Goal: Information Seeking & Learning: Learn about a topic

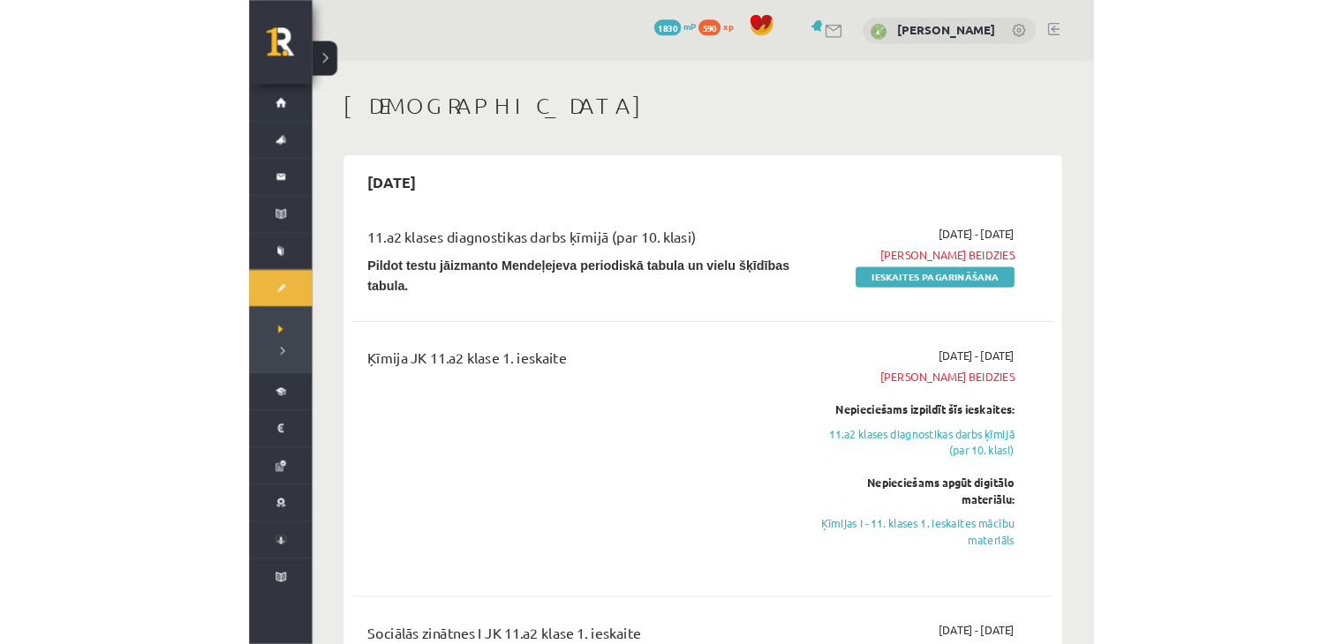
scroll to position [826, 0]
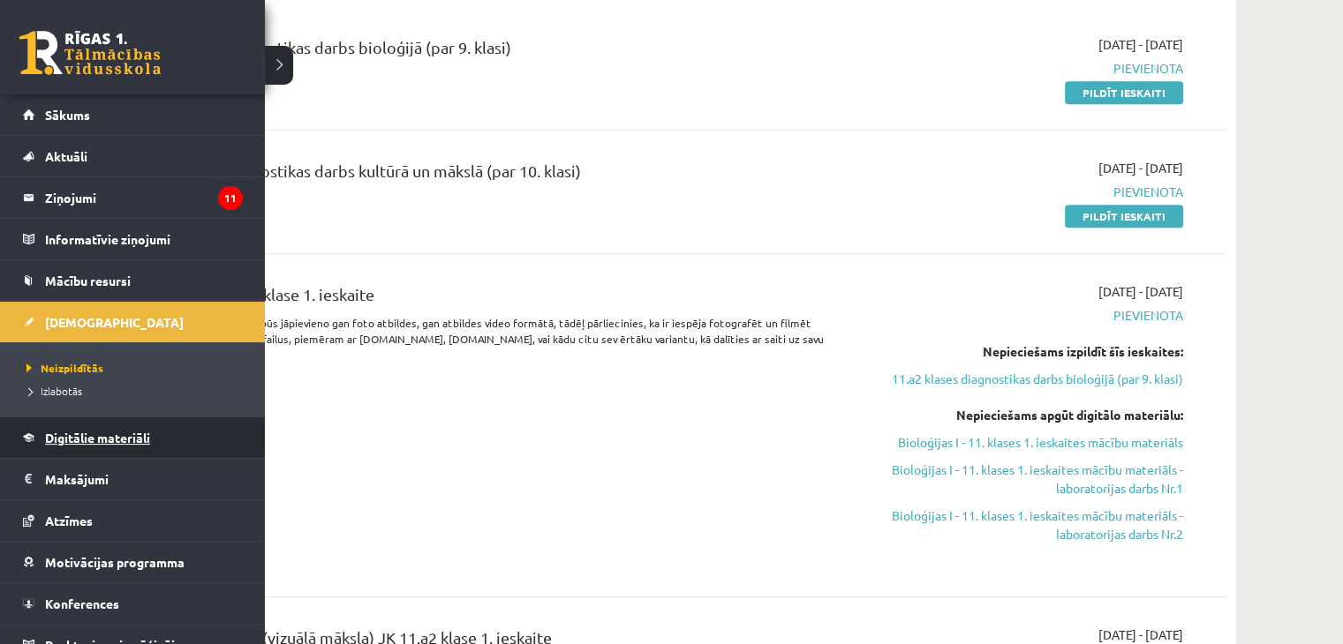
click at [123, 435] on span "Digitālie materiāli" at bounding box center [97, 438] width 105 height 16
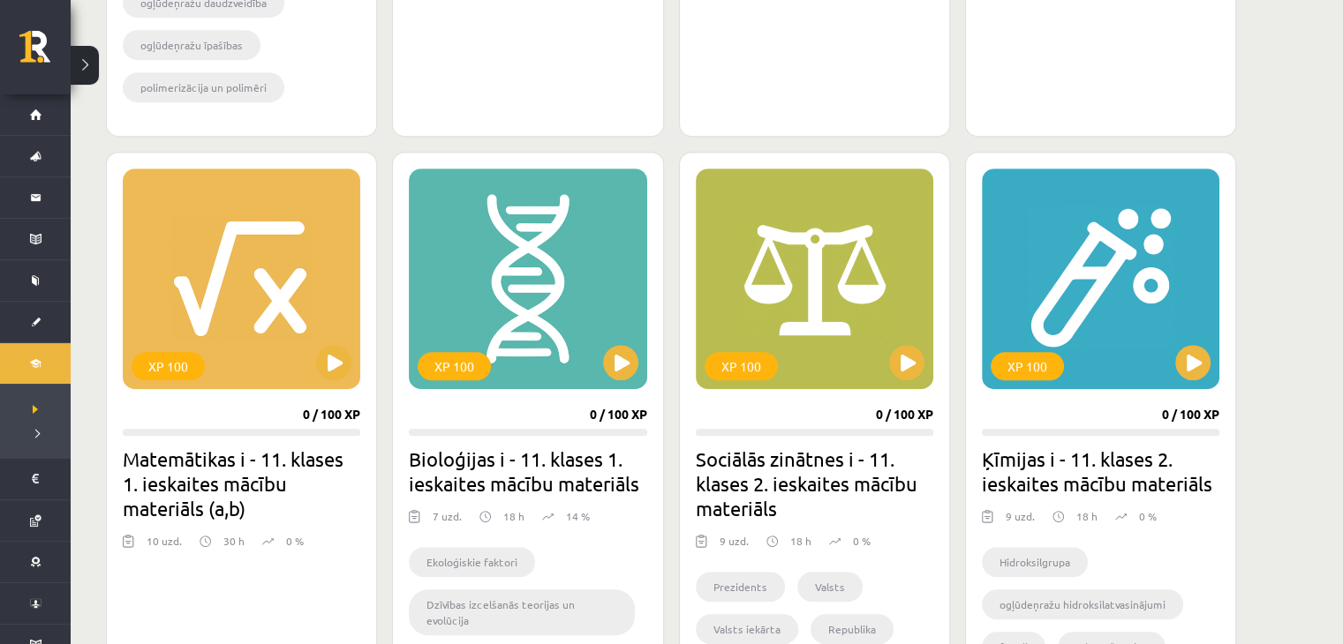
scroll to position [1091, 0]
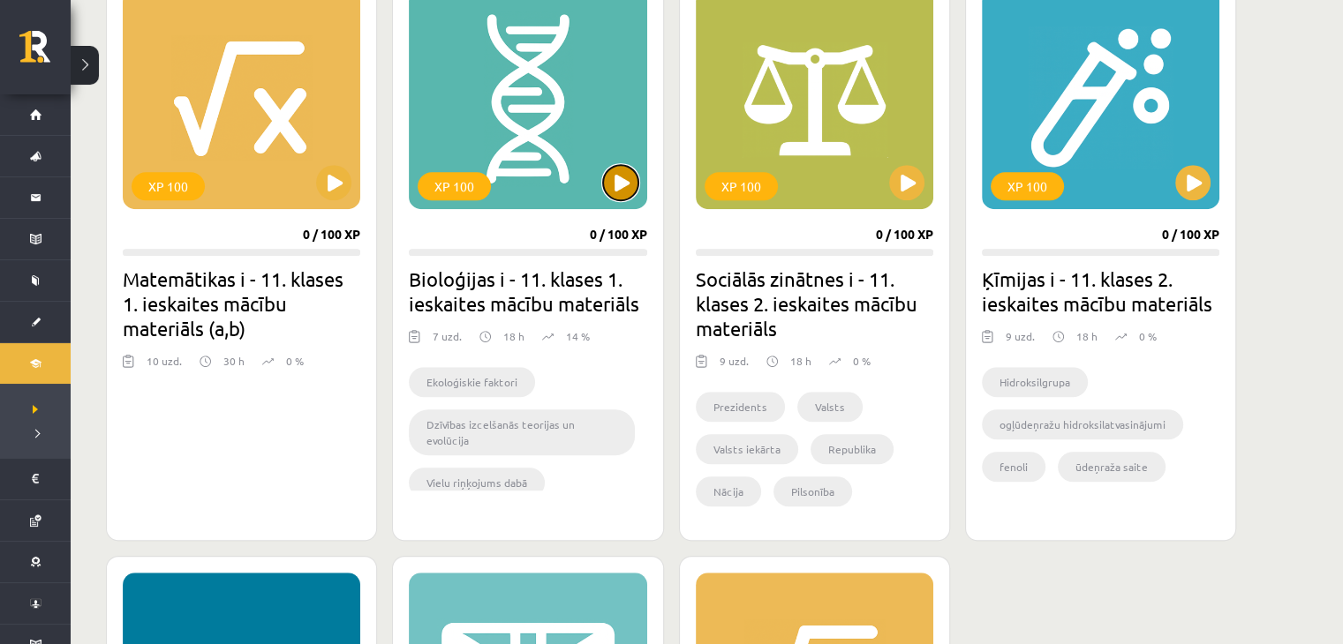
click at [636, 183] on button at bounding box center [620, 182] width 35 height 35
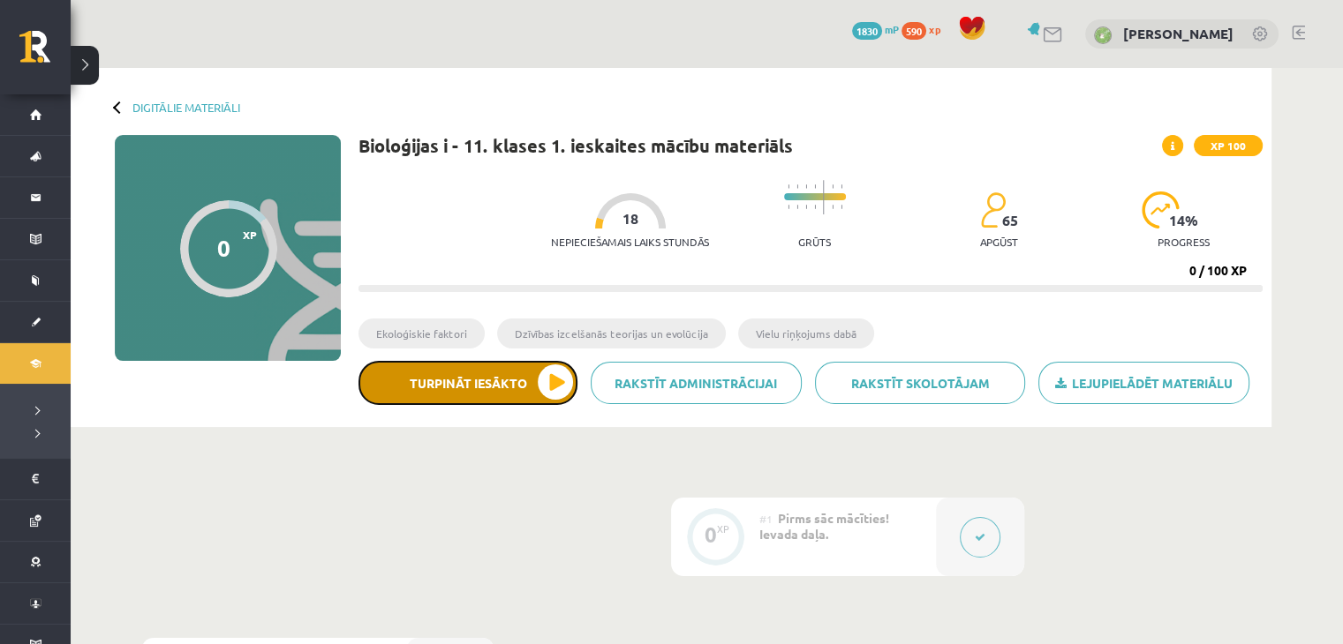
click at [534, 387] on button "Turpināt iesākto" at bounding box center [467, 383] width 219 height 44
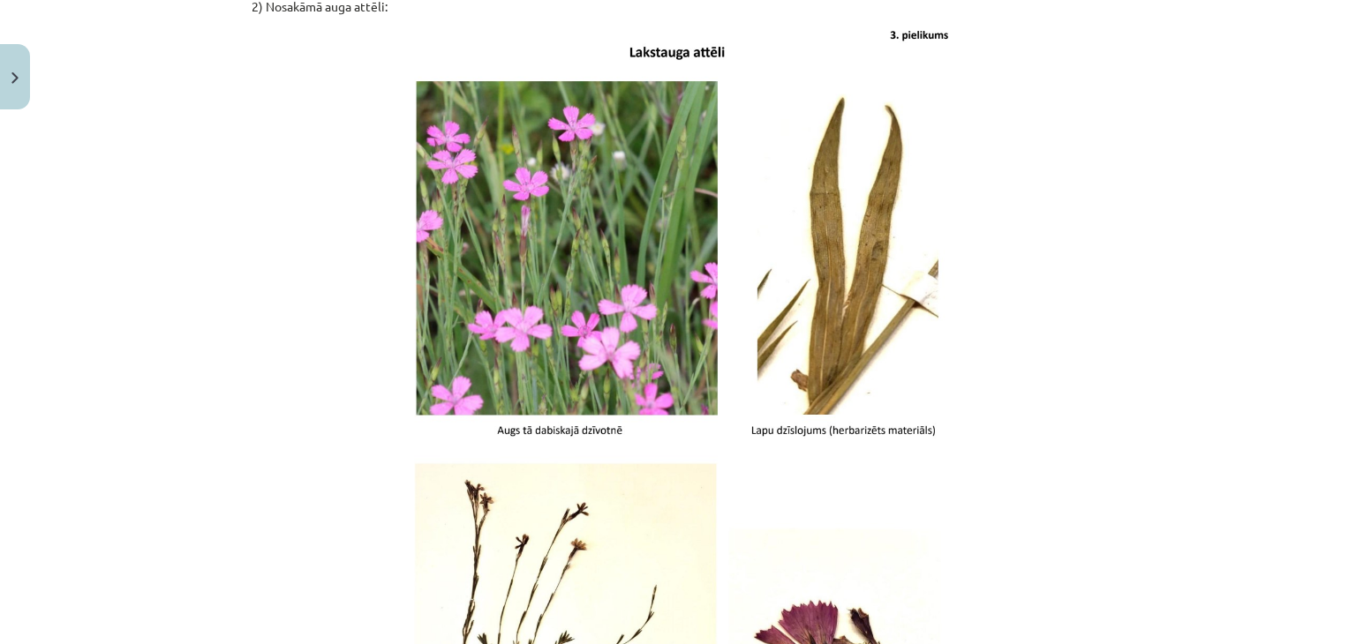
scroll to position [1589, 0]
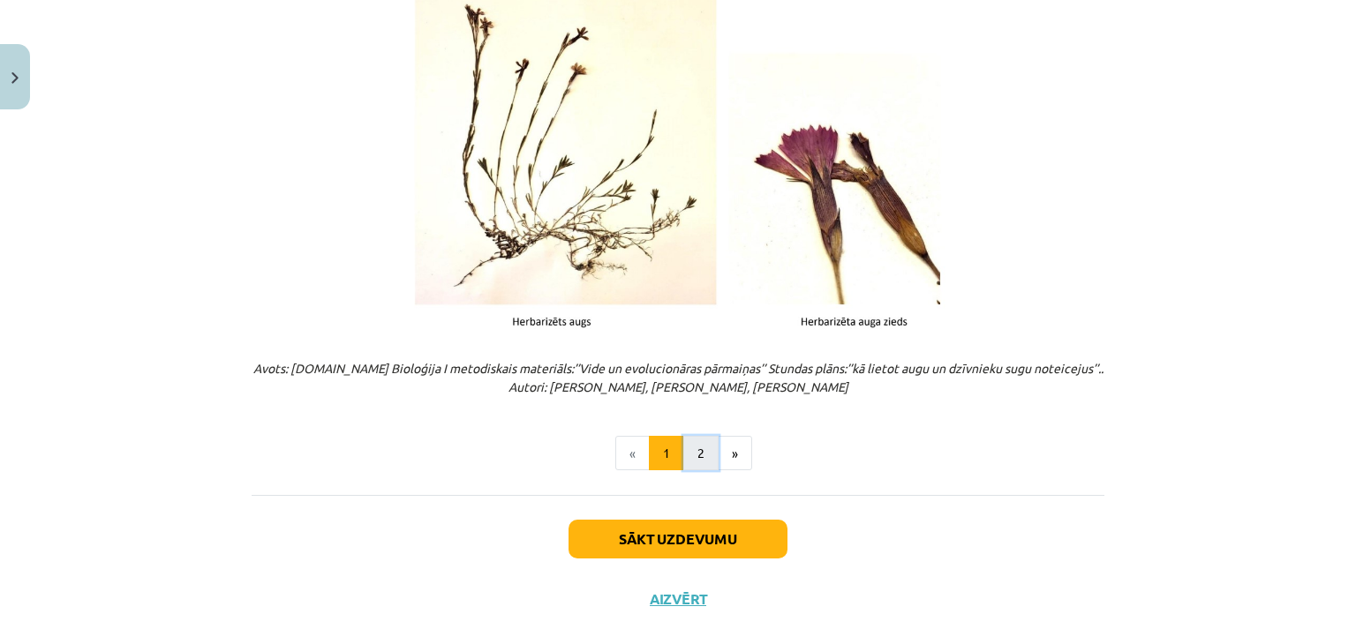
click at [692, 453] on button "2" at bounding box center [700, 453] width 35 height 35
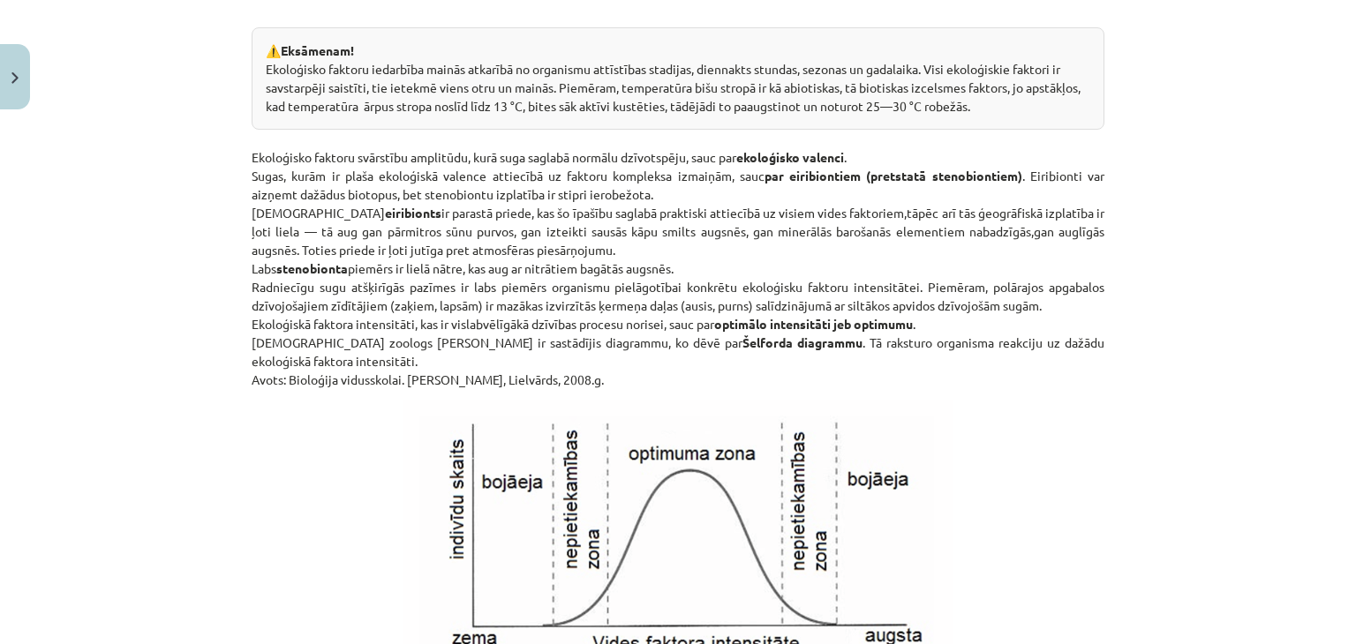
scroll to position [2218, 0]
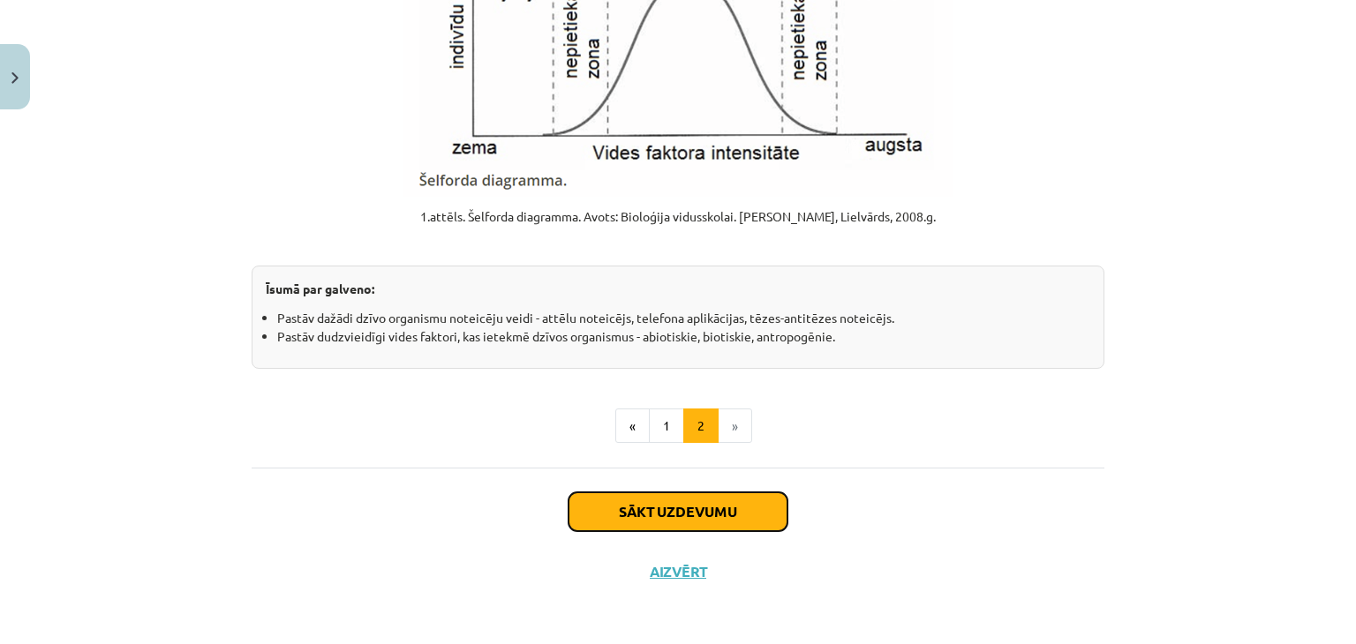
click at [759, 527] on button "Sākt uzdevumu" at bounding box center [677, 512] width 219 height 39
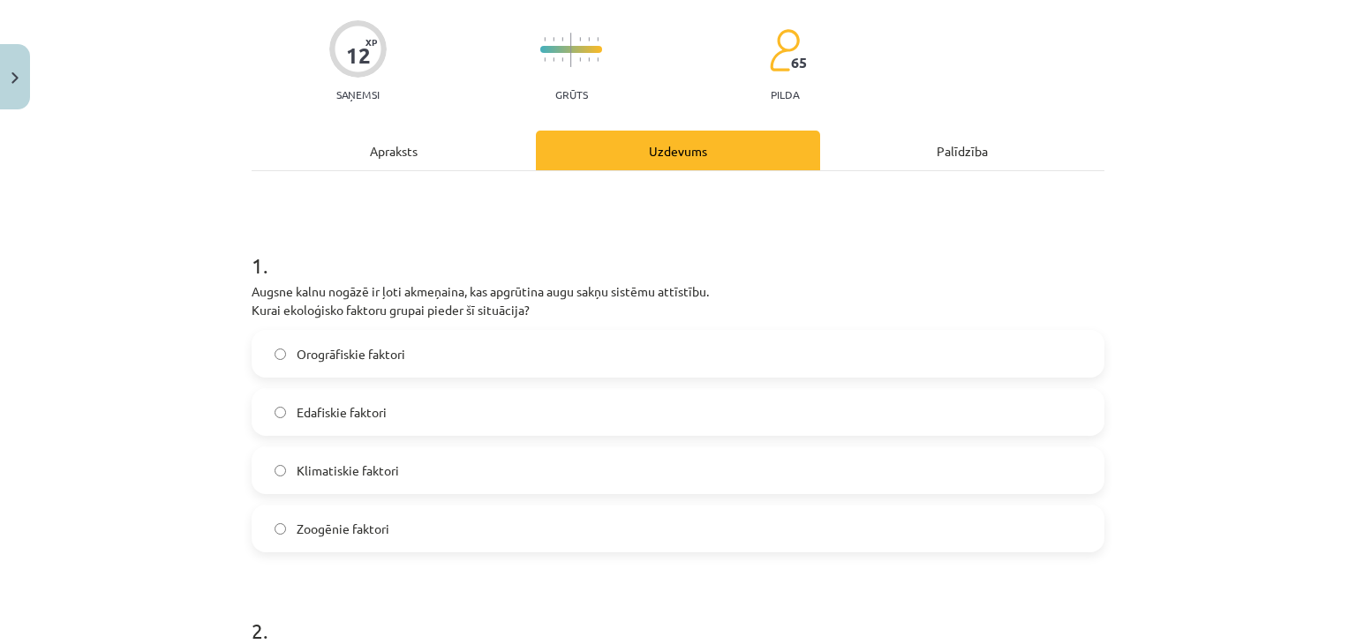
scroll to position [132, 0]
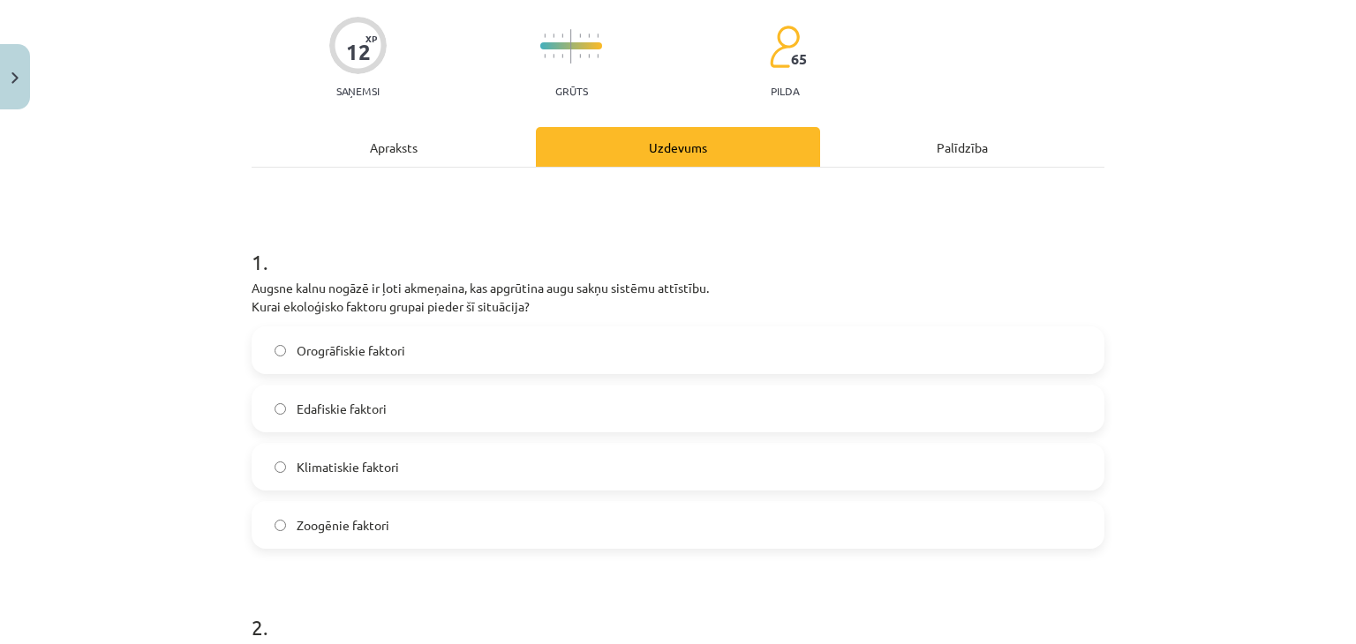
click at [393, 365] on label "Orogrāfiskie faktori" at bounding box center [677, 350] width 849 height 44
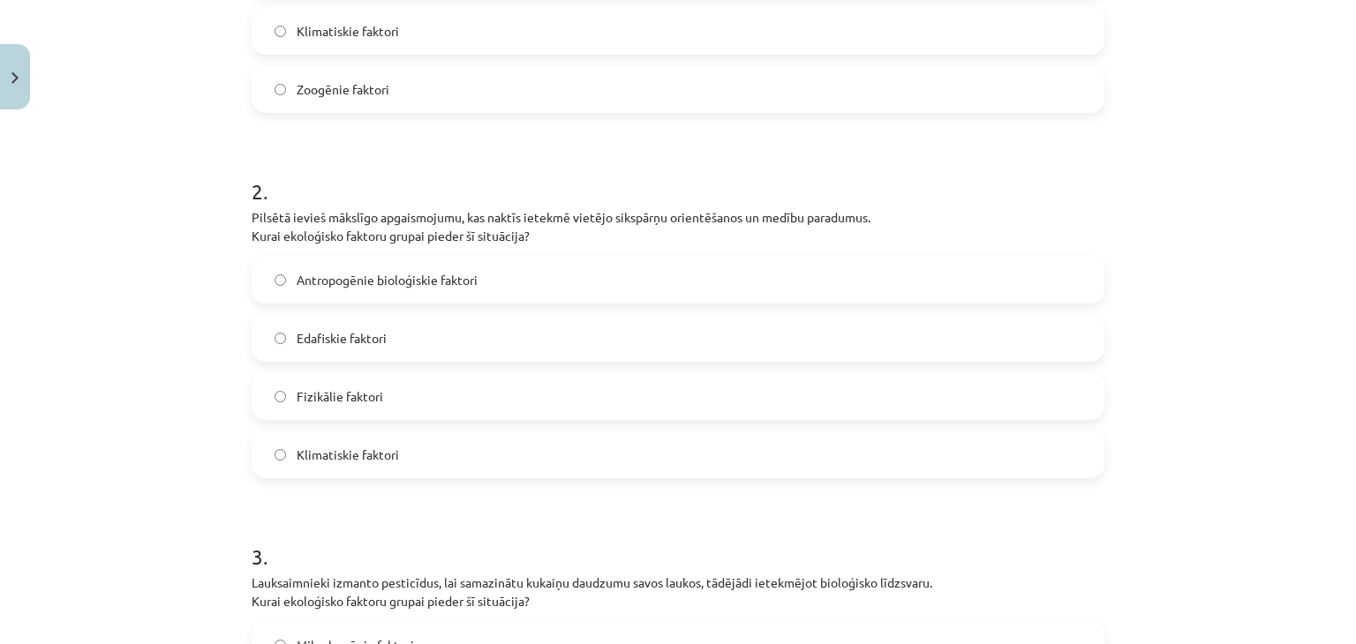
scroll to position [574, 0]
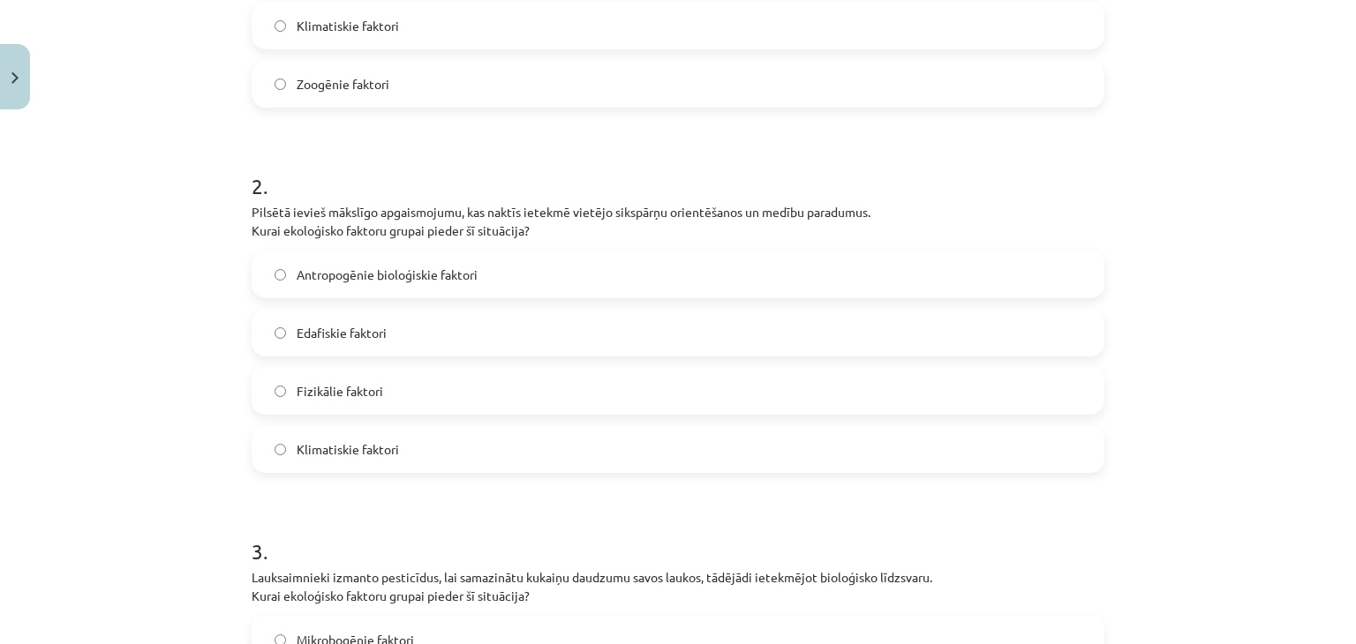
click at [300, 383] on span "Fizikālie faktori" at bounding box center [340, 391] width 87 height 19
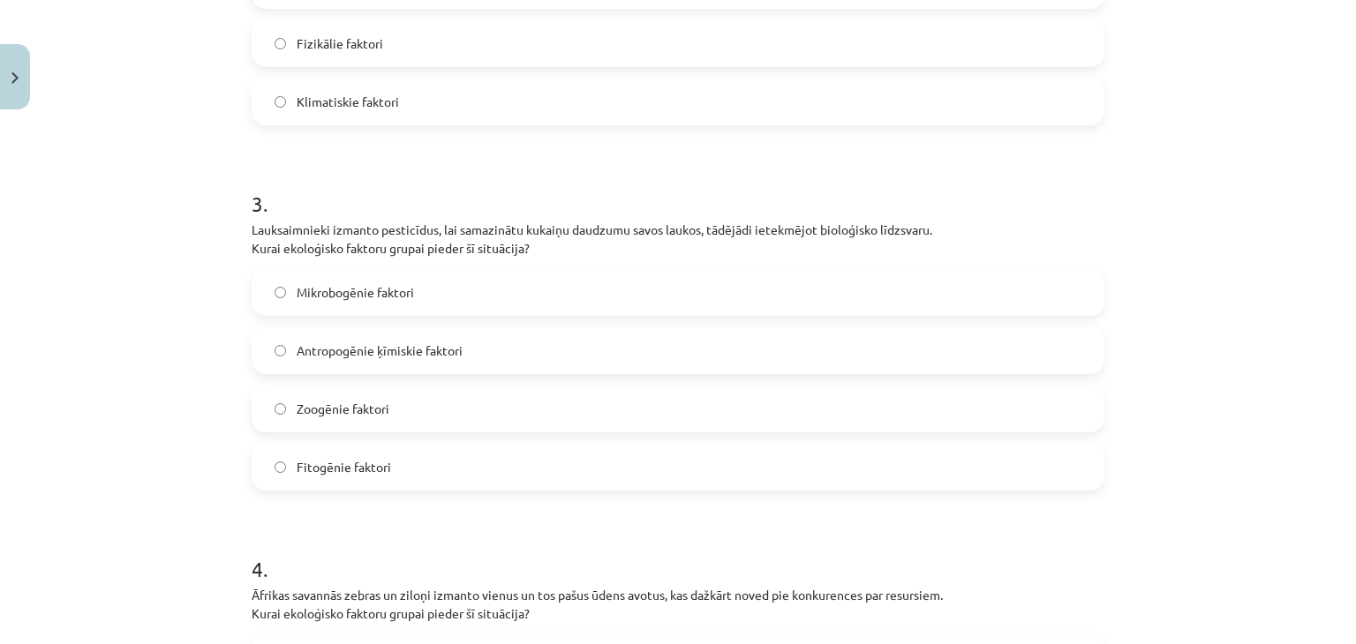
scroll to position [927, 0]
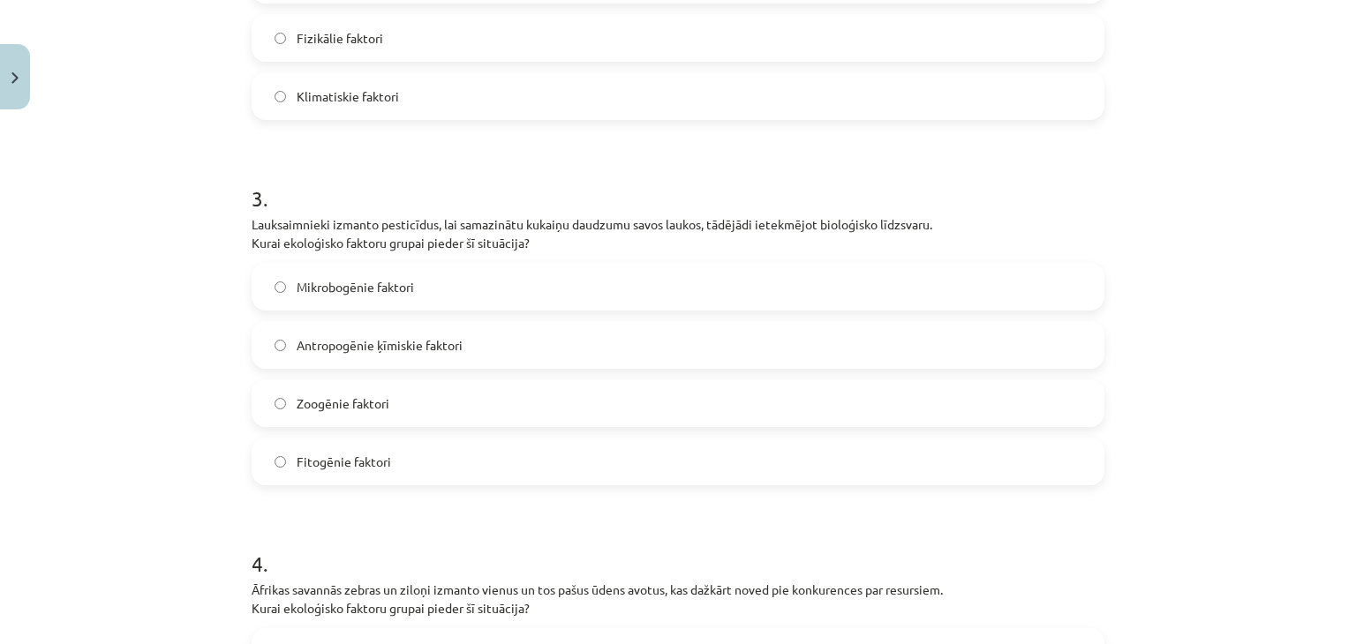
click at [297, 337] on span "Antropogēnie ķīmiskie faktori" at bounding box center [380, 345] width 166 height 19
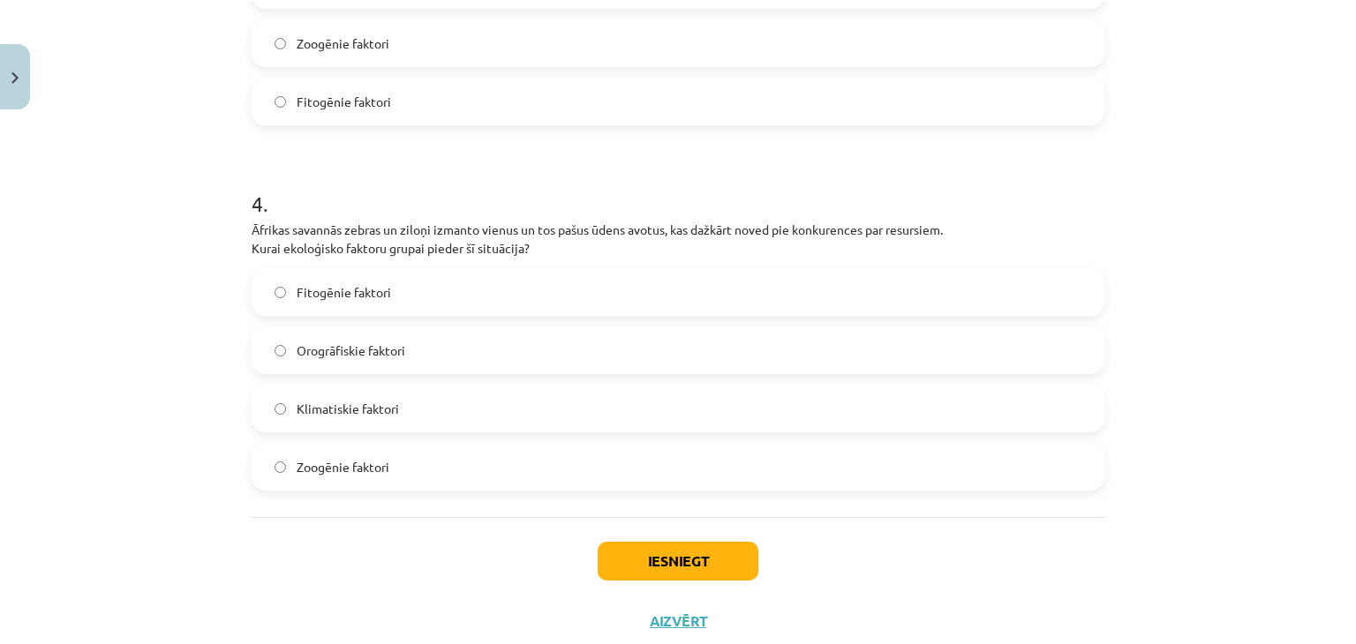
scroll to position [1338, 0]
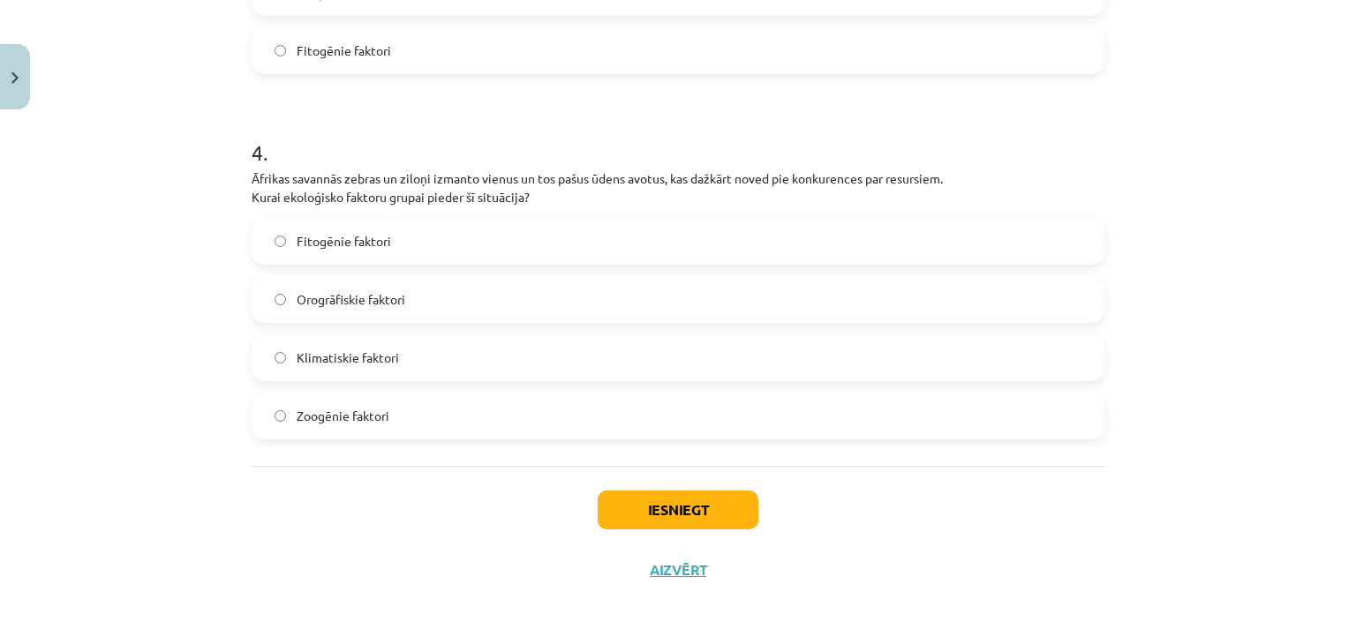
click at [333, 410] on span "Zoogēnie faktori" at bounding box center [343, 416] width 93 height 19
click at [617, 508] on button "Iesniegt" at bounding box center [678, 510] width 161 height 39
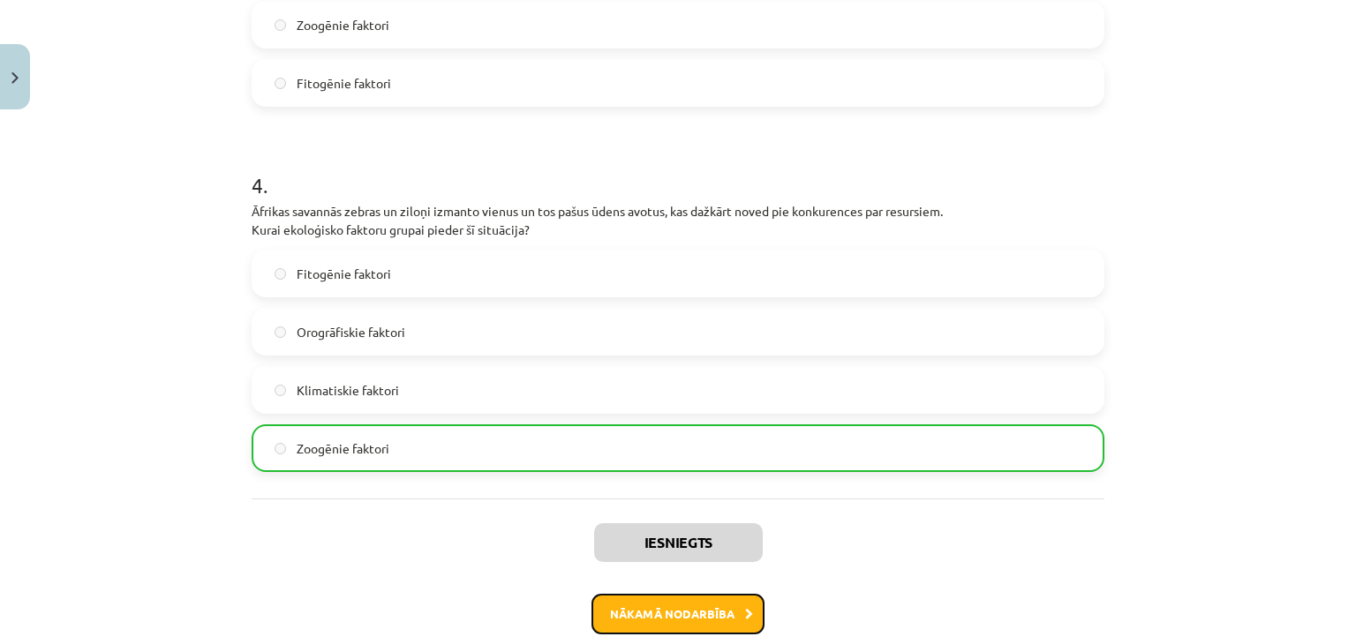
click at [682, 602] on button "Nākamā nodarbība" at bounding box center [677, 614] width 173 height 41
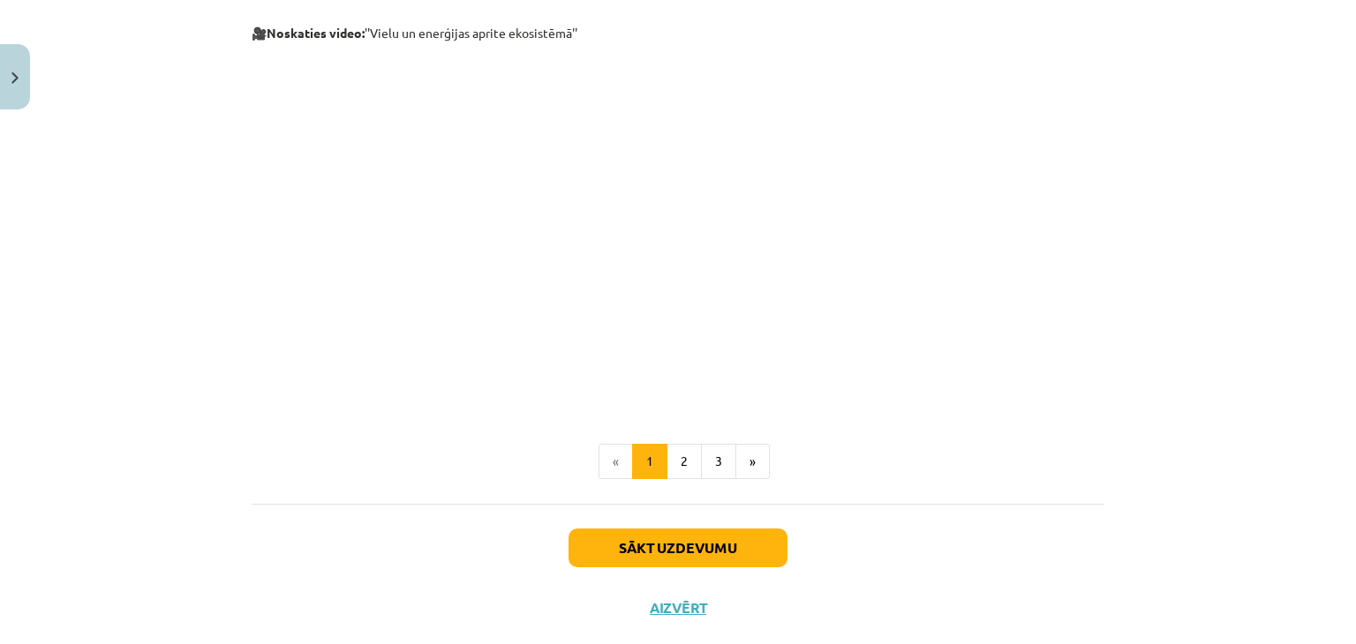
scroll to position [750, 0]
click at [702, 545] on button "Sākt uzdevumu" at bounding box center [677, 546] width 219 height 39
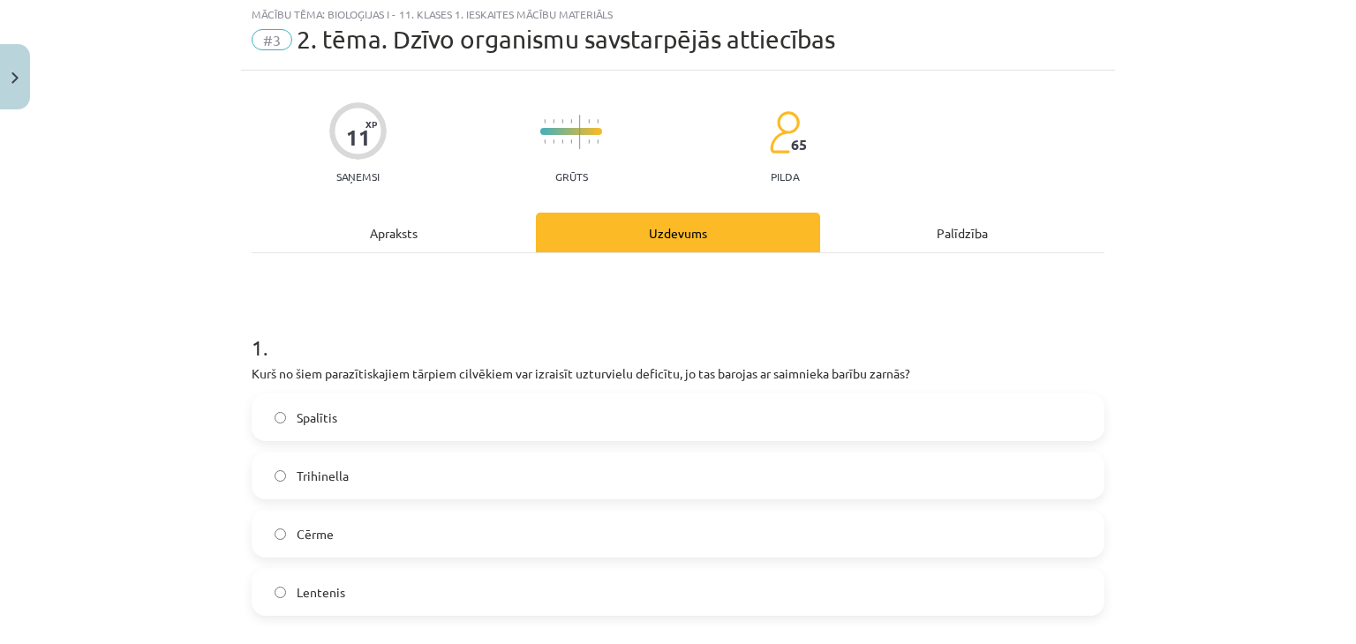
scroll to position [44, 0]
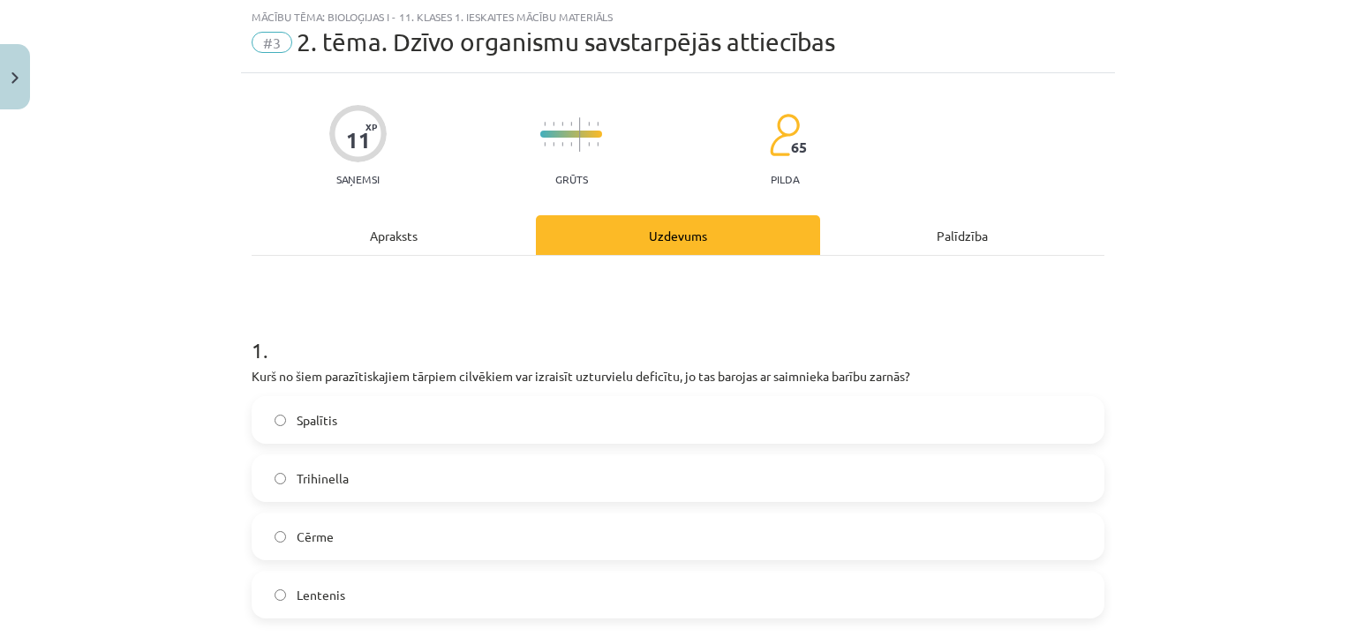
click at [336, 592] on span "Lentenis" at bounding box center [321, 595] width 49 height 19
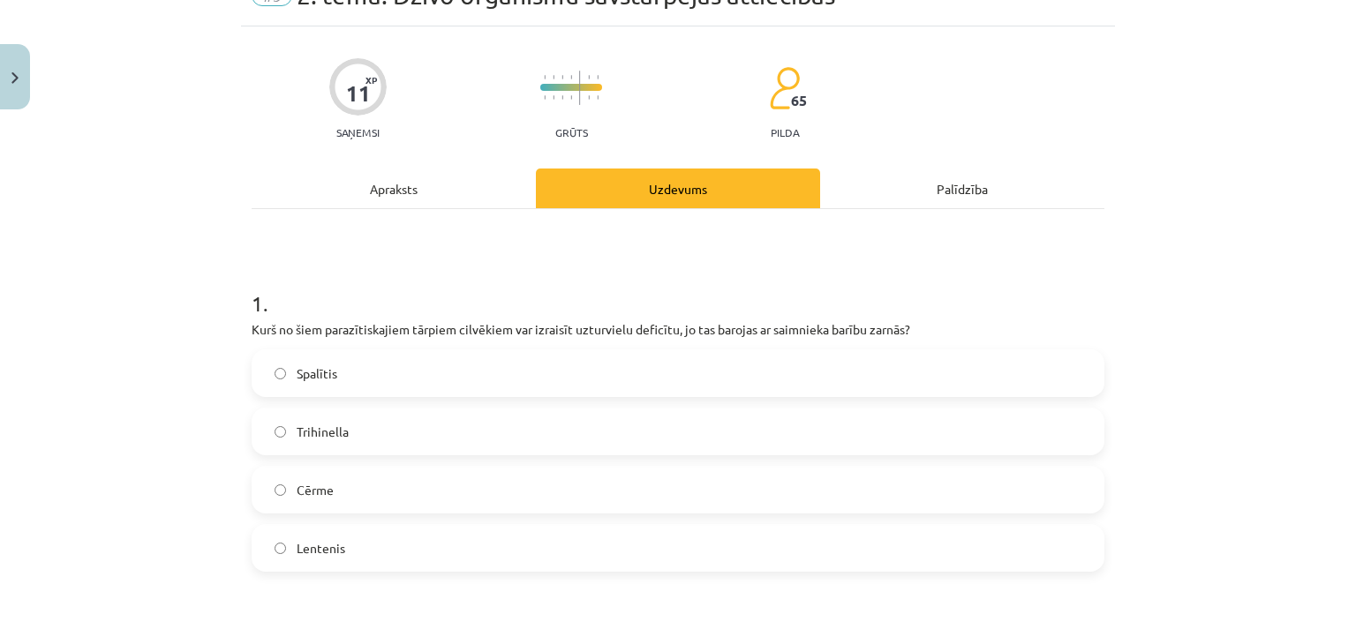
scroll to position [309, 0]
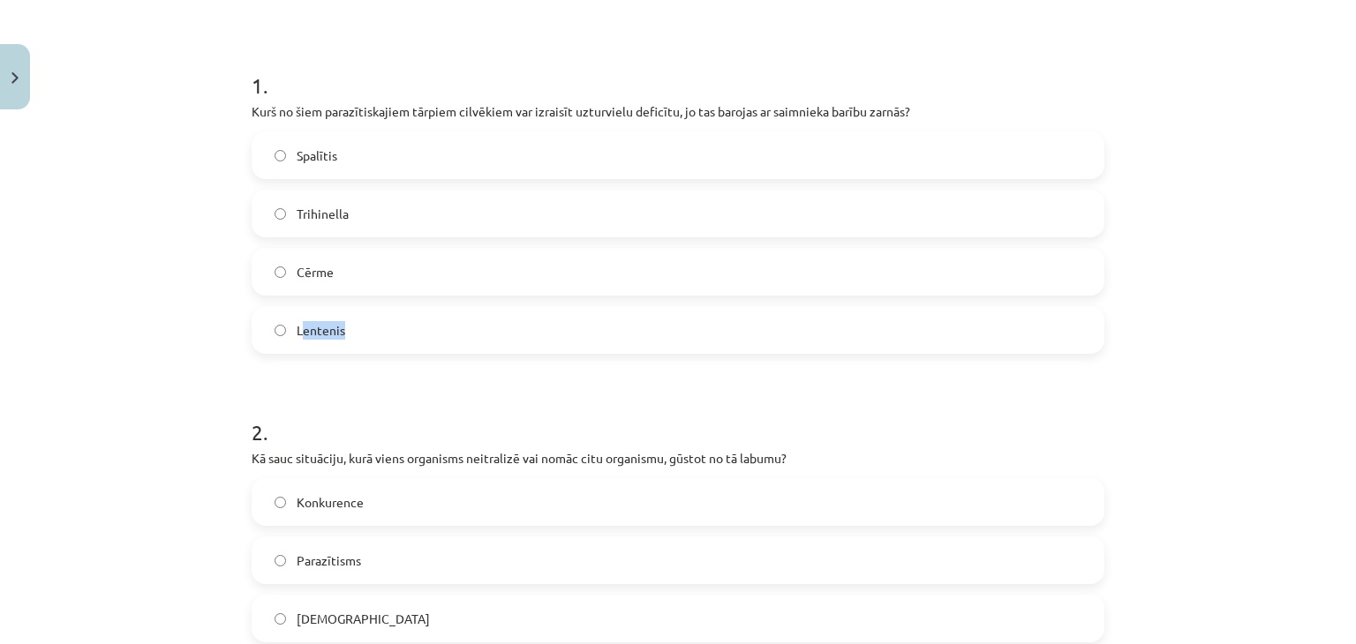
drag, startPoint x: 294, startPoint y: 331, endPoint x: 311, endPoint y: 336, distance: 17.6
click at [372, 329] on label "Lentenis" at bounding box center [677, 330] width 849 height 44
click at [297, 331] on span "Lentenis" at bounding box center [321, 330] width 49 height 19
drag, startPoint x: 290, startPoint y: 331, endPoint x: 332, endPoint y: 341, distance: 43.5
click at [407, 339] on label "Lentenis" at bounding box center [677, 330] width 849 height 44
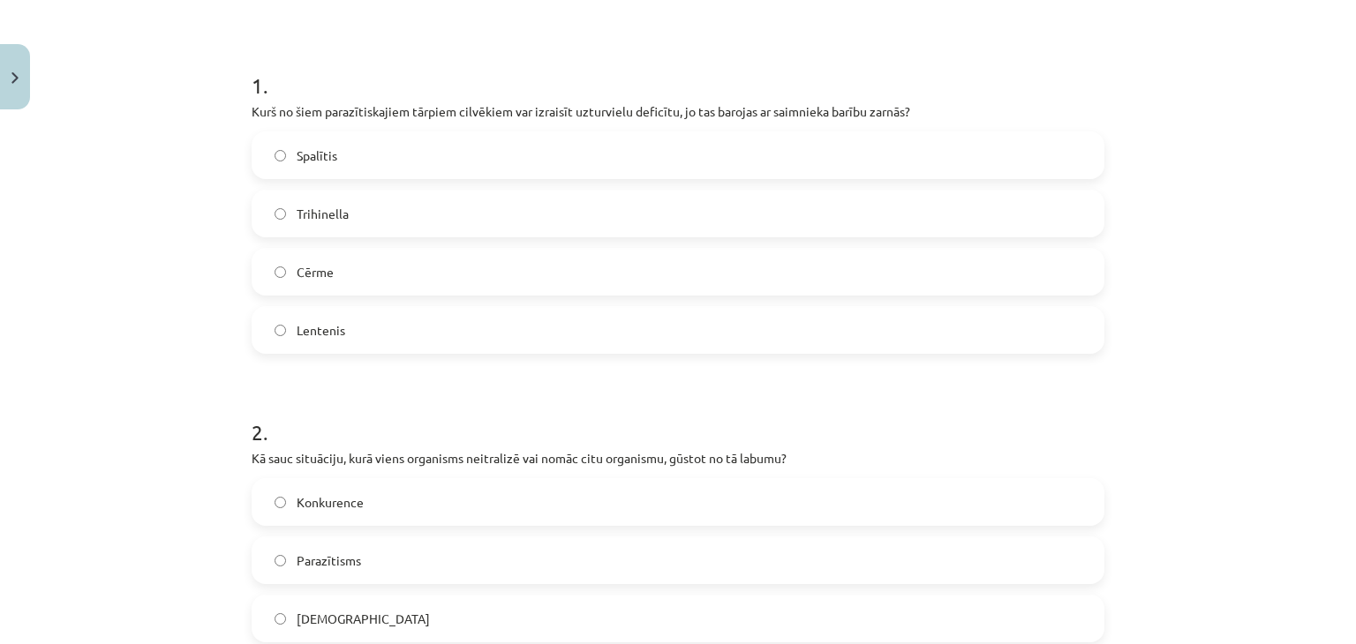
click at [212, 329] on div "Mācību tēma: Bioloģijas i - 11. klases 1. ieskaites mācību materiāls #3 2. tēma…" at bounding box center [678, 322] width 1356 height 644
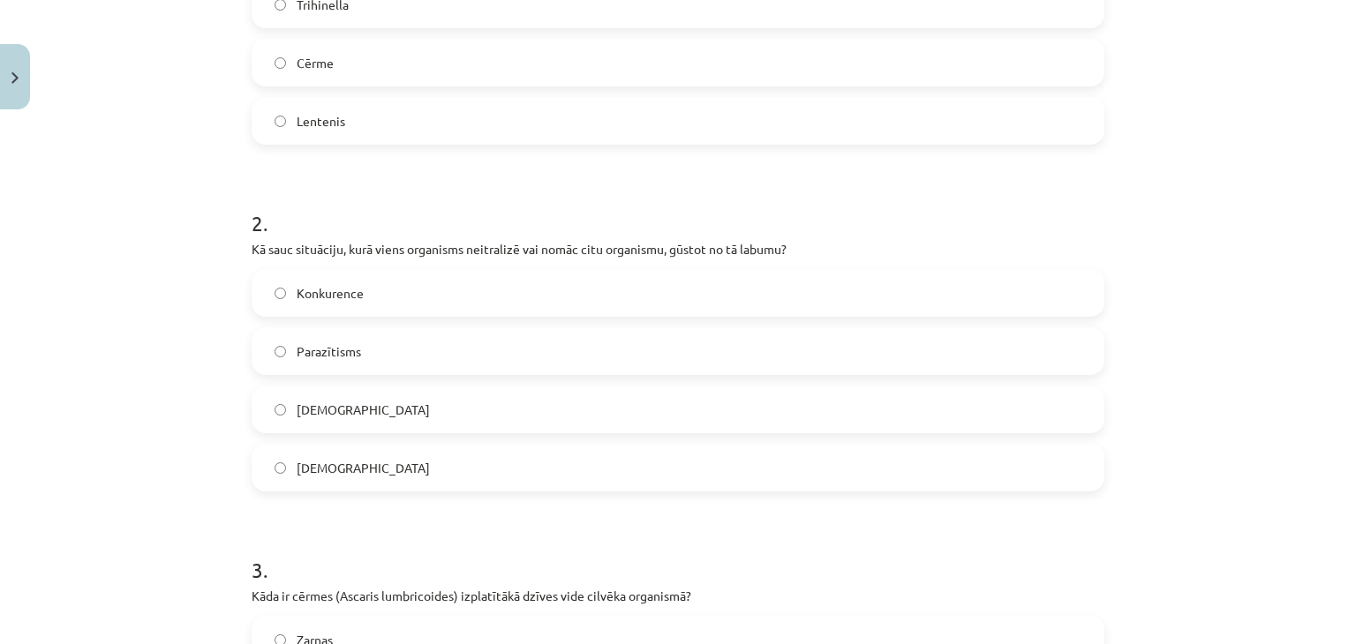
scroll to position [574, 0]
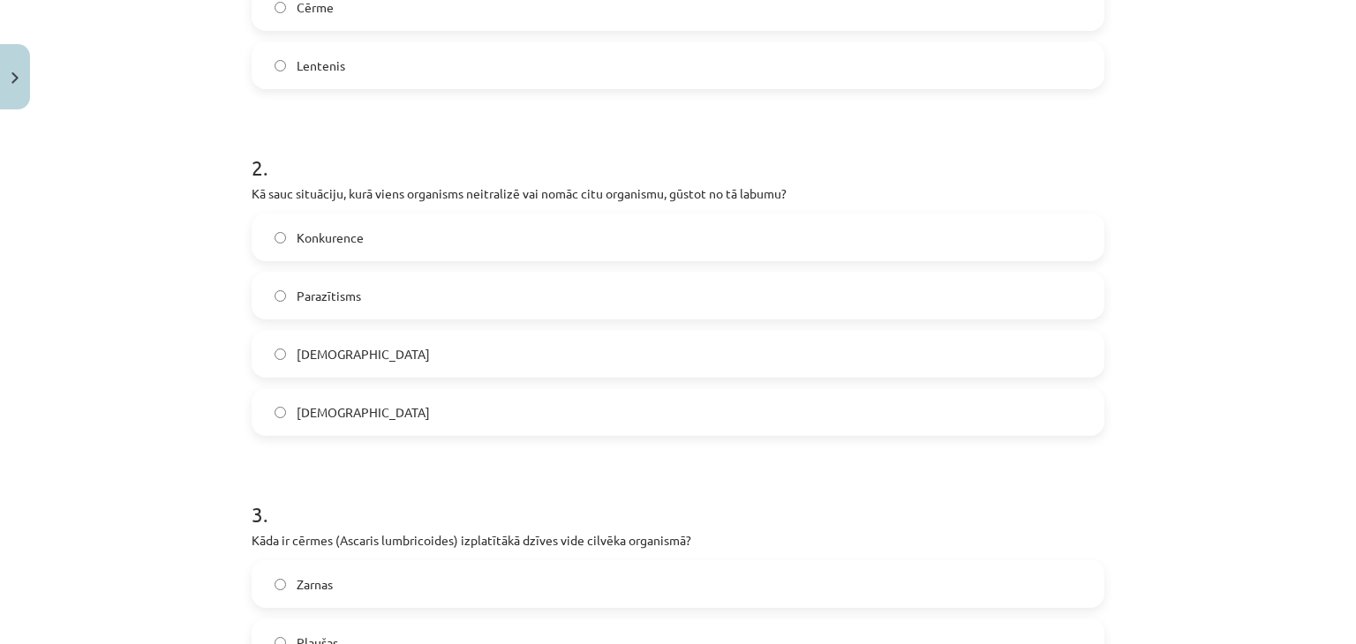
click at [290, 287] on label "Parazītisms" at bounding box center [677, 296] width 849 height 44
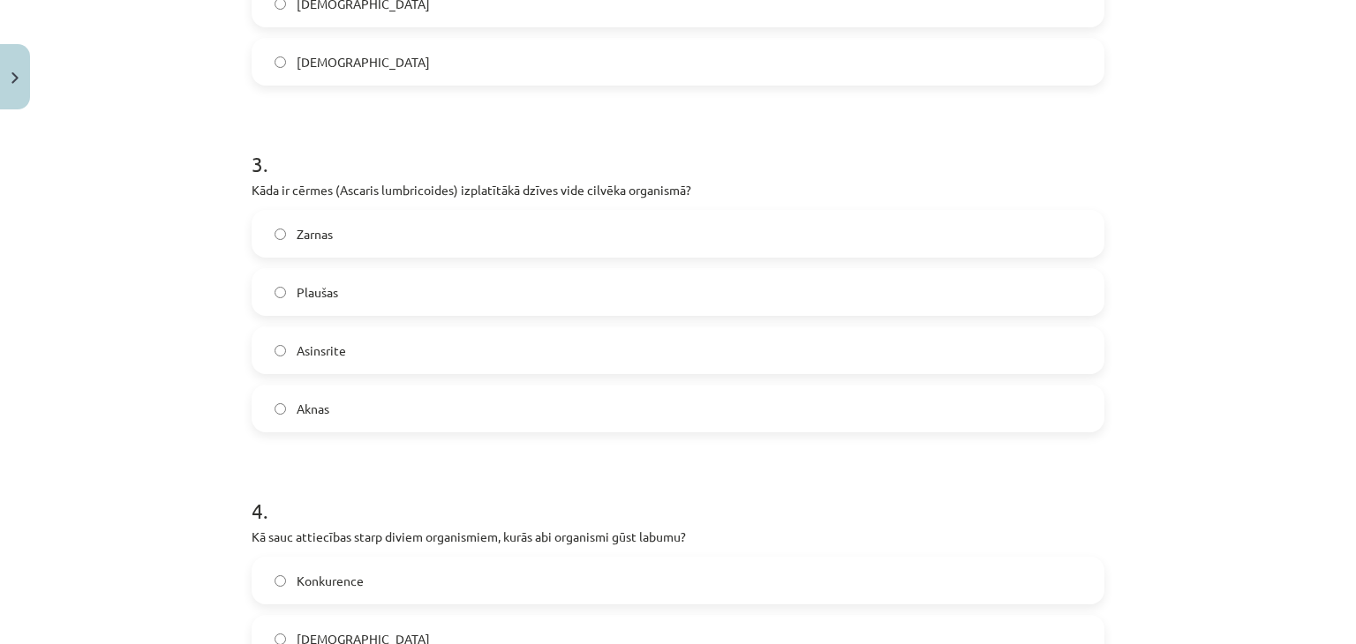
scroll to position [927, 0]
drag, startPoint x: 285, startPoint y: 190, endPoint x: 328, endPoint y: 181, distance: 44.1
click at [328, 181] on p "Kāda ir cērmes (Ascaris lumbricoides) izplatītākā dzīves vide cilvēka organismā?" at bounding box center [678, 187] width 853 height 19
click at [219, 203] on div "Mācību tēma: Bioloģijas i - 11. klases 1. ieskaites mācību materiāls #3 2. tēma…" at bounding box center [678, 322] width 1356 height 644
click at [339, 232] on label "Zarnas" at bounding box center [677, 231] width 849 height 44
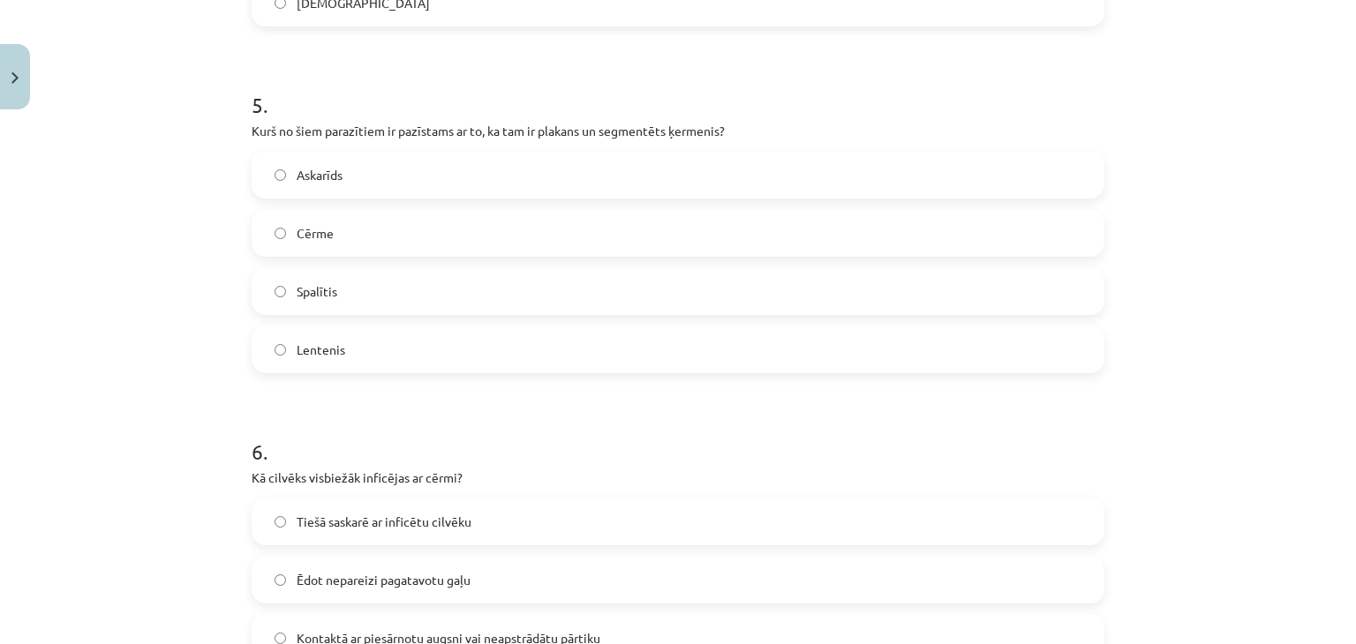
scroll to position [1721, 0]
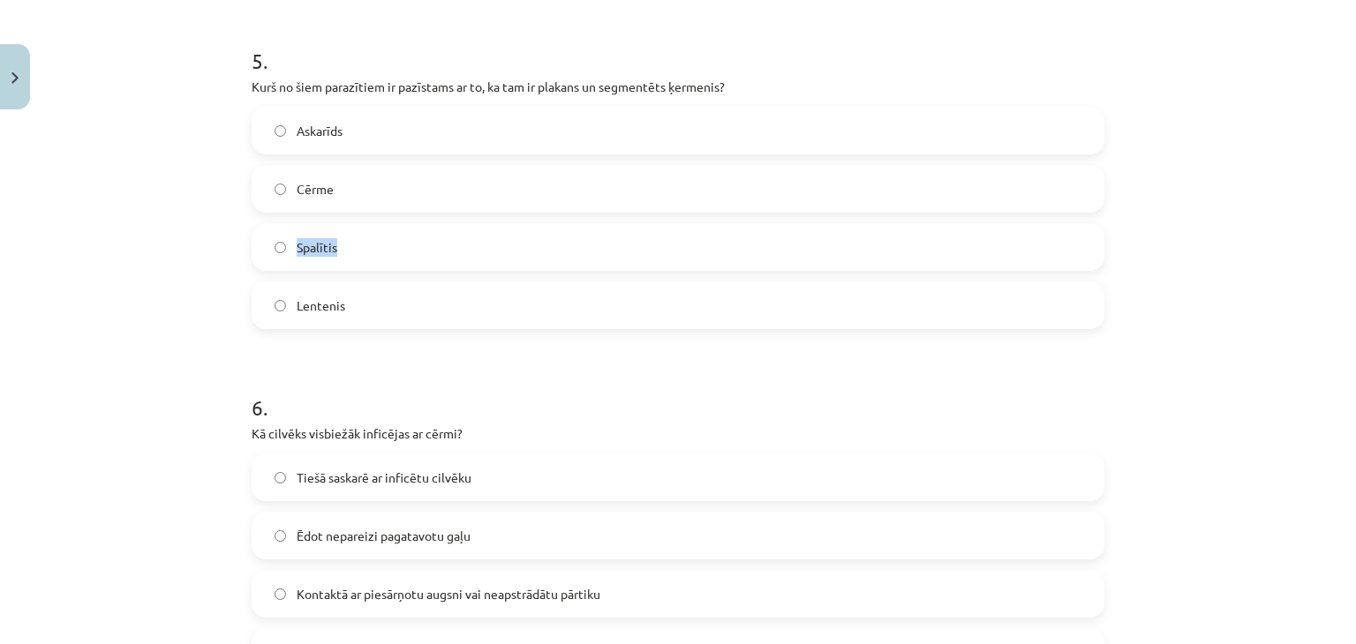
drag, startPoint x: 286, startPoint y: 243, endPoint x: 346, endPoint y: 239, distance: 60.1
click at [346, 239] on label "Spalītis" at bounding box center [677, 247] width 849 height 44
drag, startPoint x: 290, startPoint y: 124, endPoint x: 372, endPoint y: 114, distance: 82.7
click at [372, 114] on label "Askarīds" at bounding box center [677, 131] width 849 height 44
click at [284, 309] on label "Lentenis" at bounding box center [677, 305] width 849 height 44
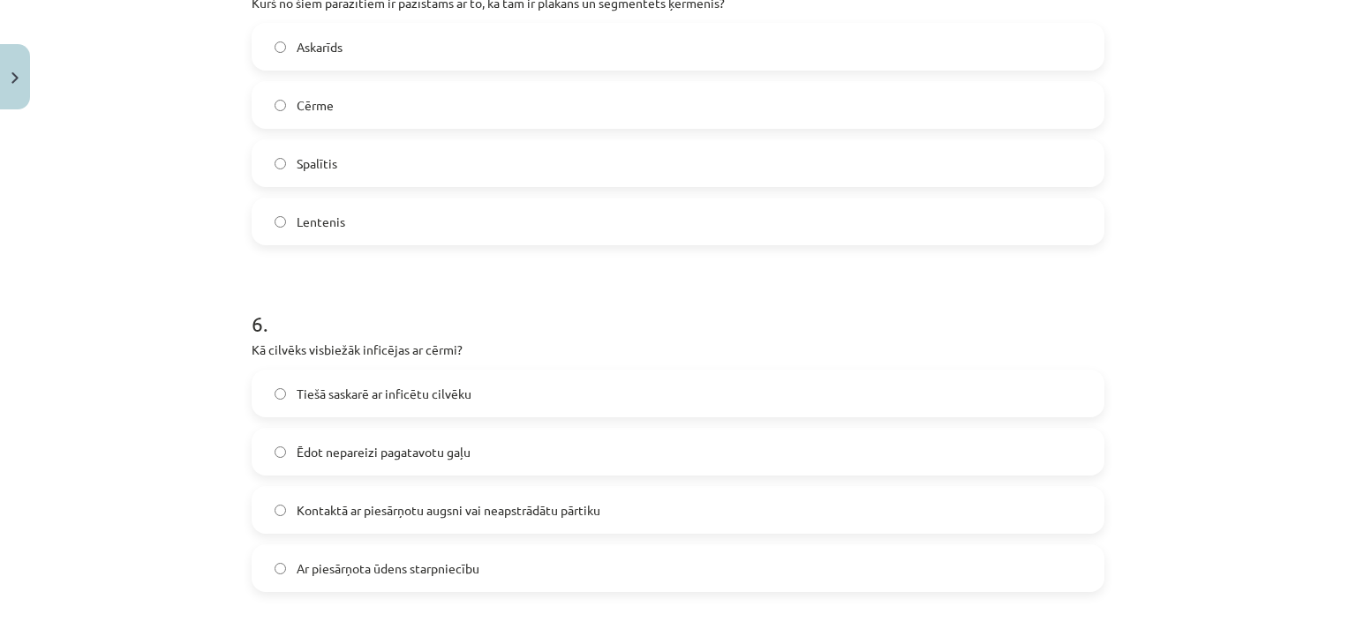
scroll to position [1810, 0]
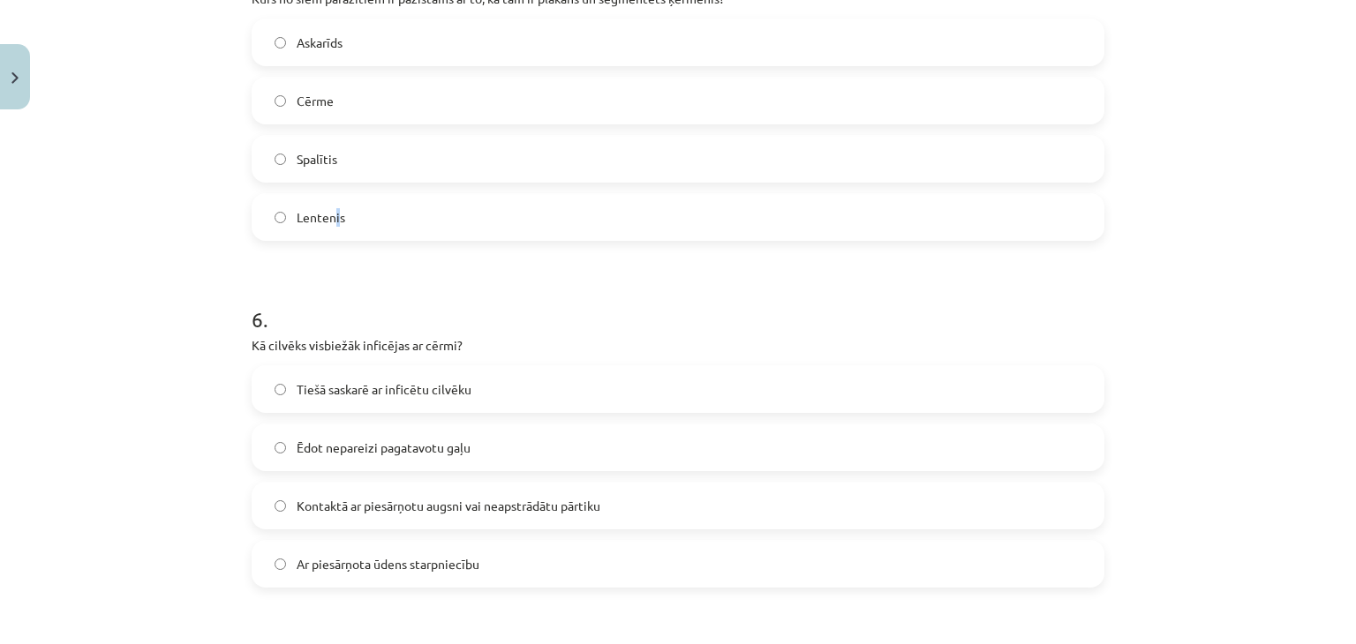
click at [331, 227] on label "Lentenis" at bounding box center [677, 217] width 849 height 44
click at [350, 219] on label "Lentenis" at bounding box center [677, 217] width 849 height 44
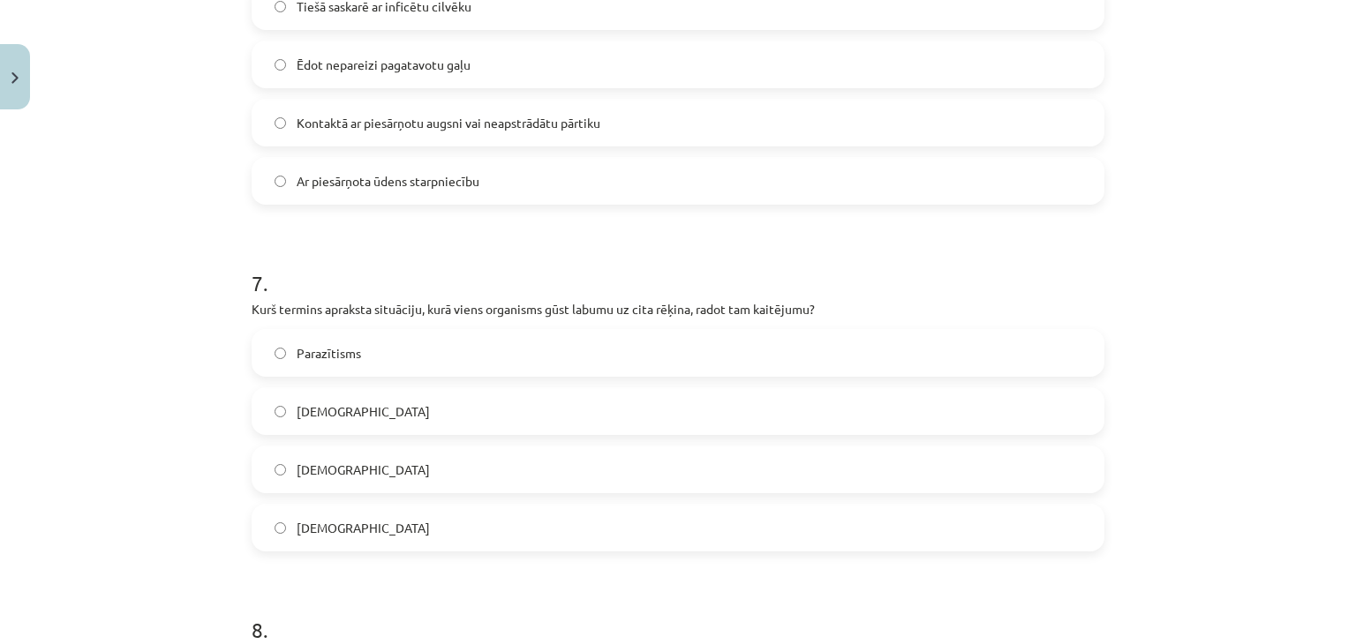
scroll to position [1986, 0]
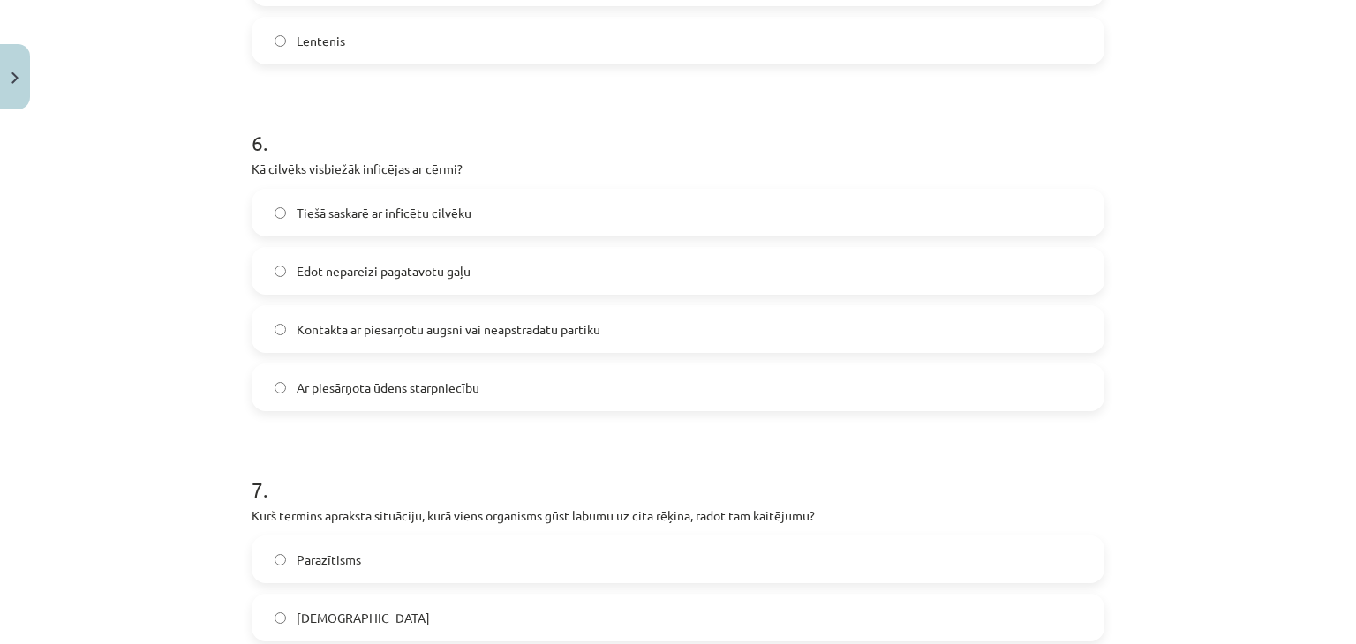
click at [335, 270] on span "Ēdot nepareizi pagatavotu gaļu" at bounding box center [384, 271] width 174 height 19
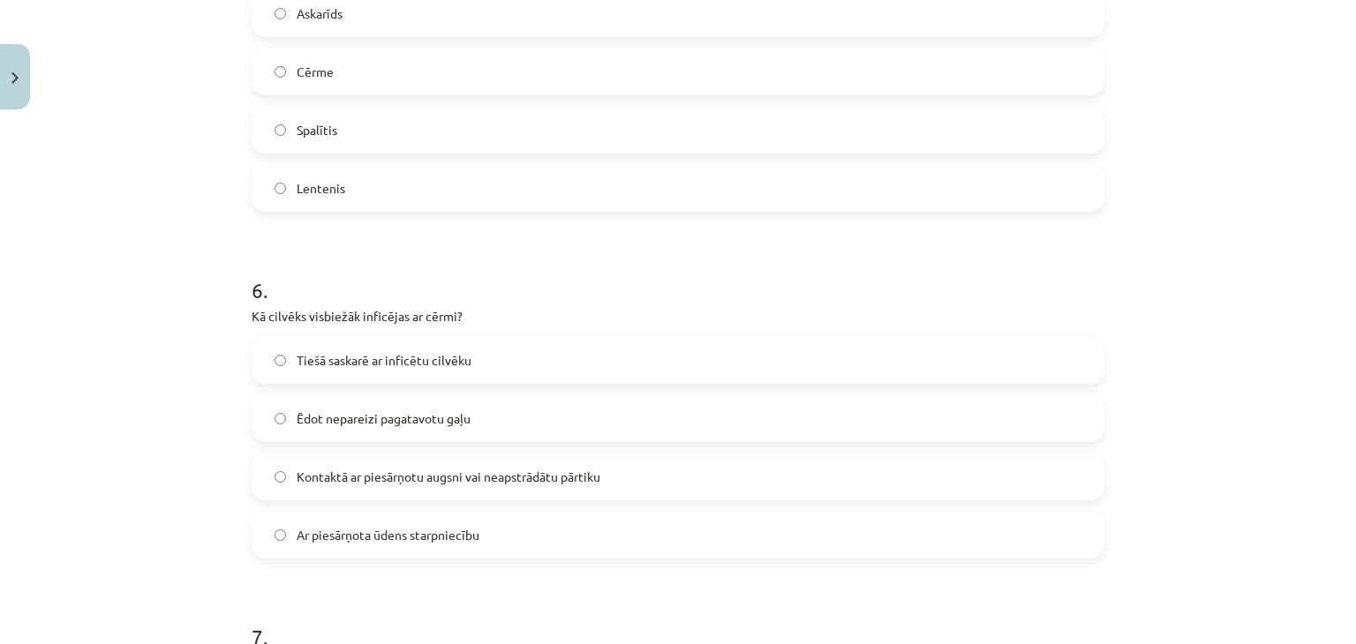
scroll to position [1810, 0]
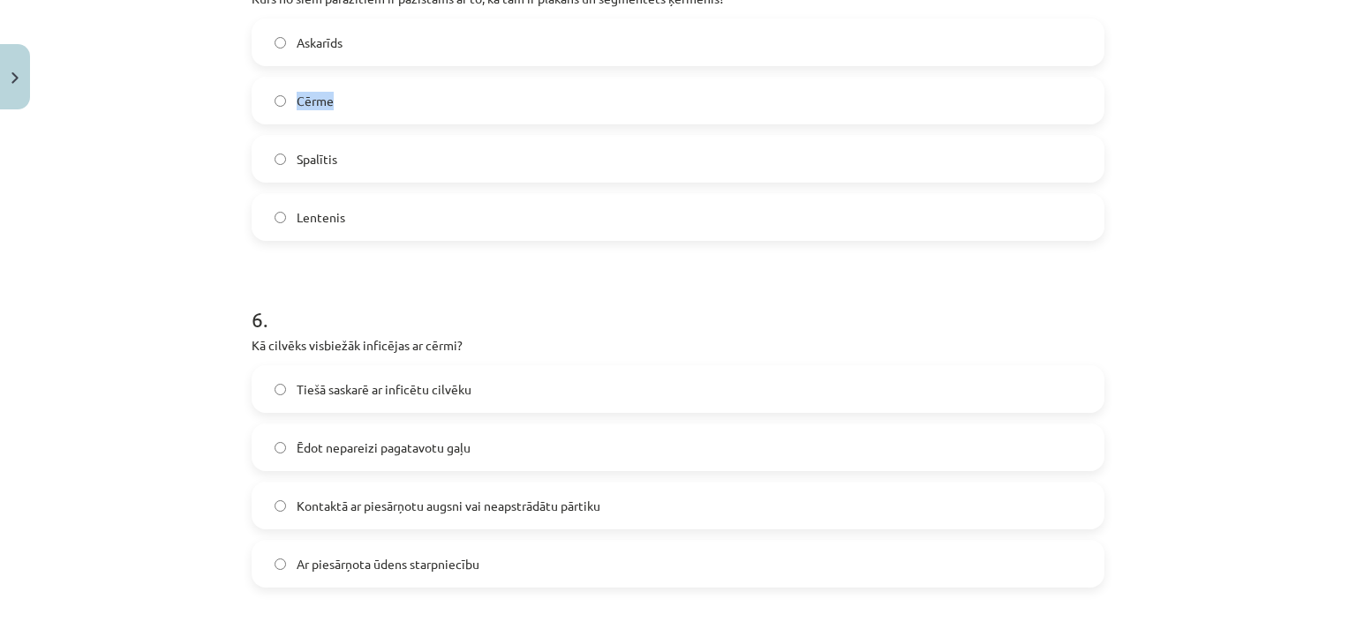
drag, startPoint x: 287, startPoint y: 106, endPoint x: 358, endPoint y: 100, distance: 71.8
click at [358, 100] on label "Cērme" at bounding box center [677, 101] width 849 height 44
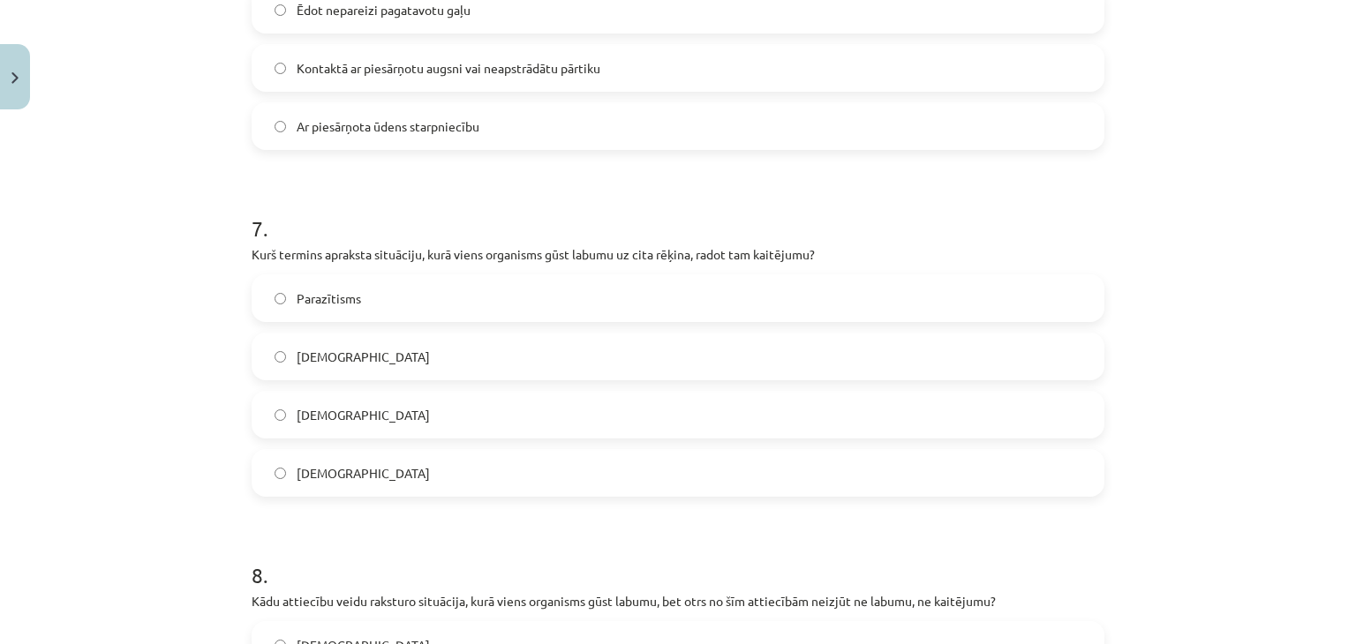
scroll to position [2251, 0]
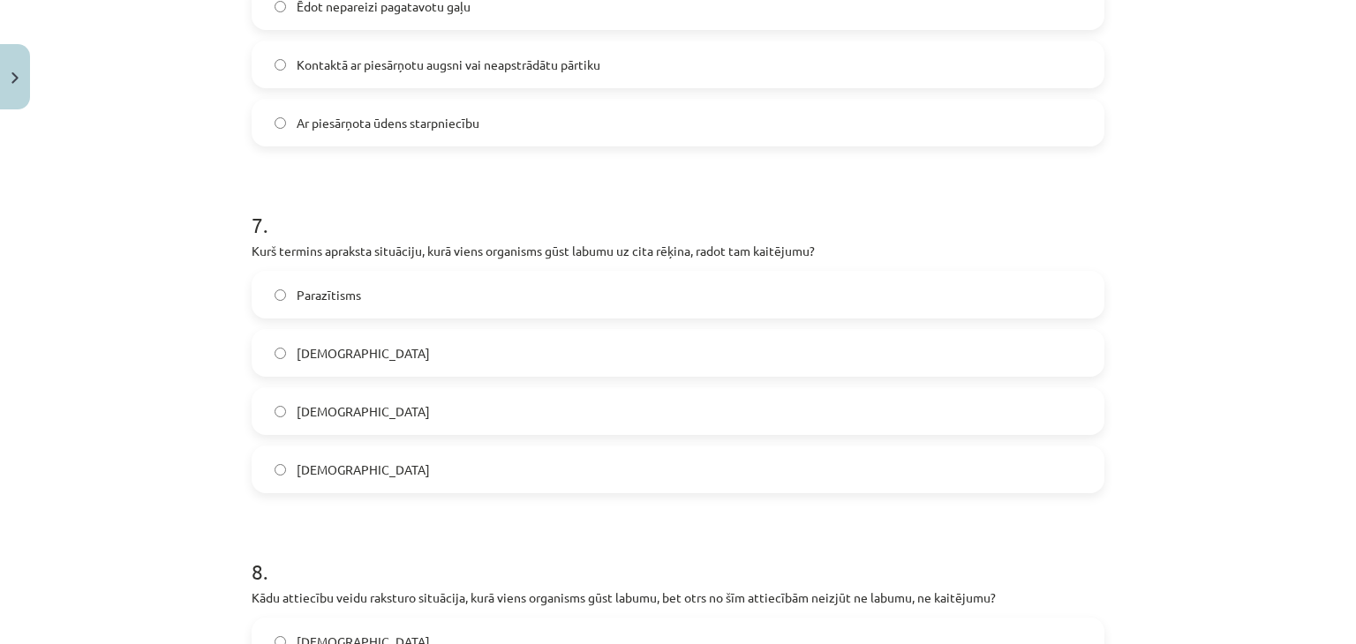
click at [297, 291] on span "Parazītisms" at bounding box center [329, 295] width 64 height 19
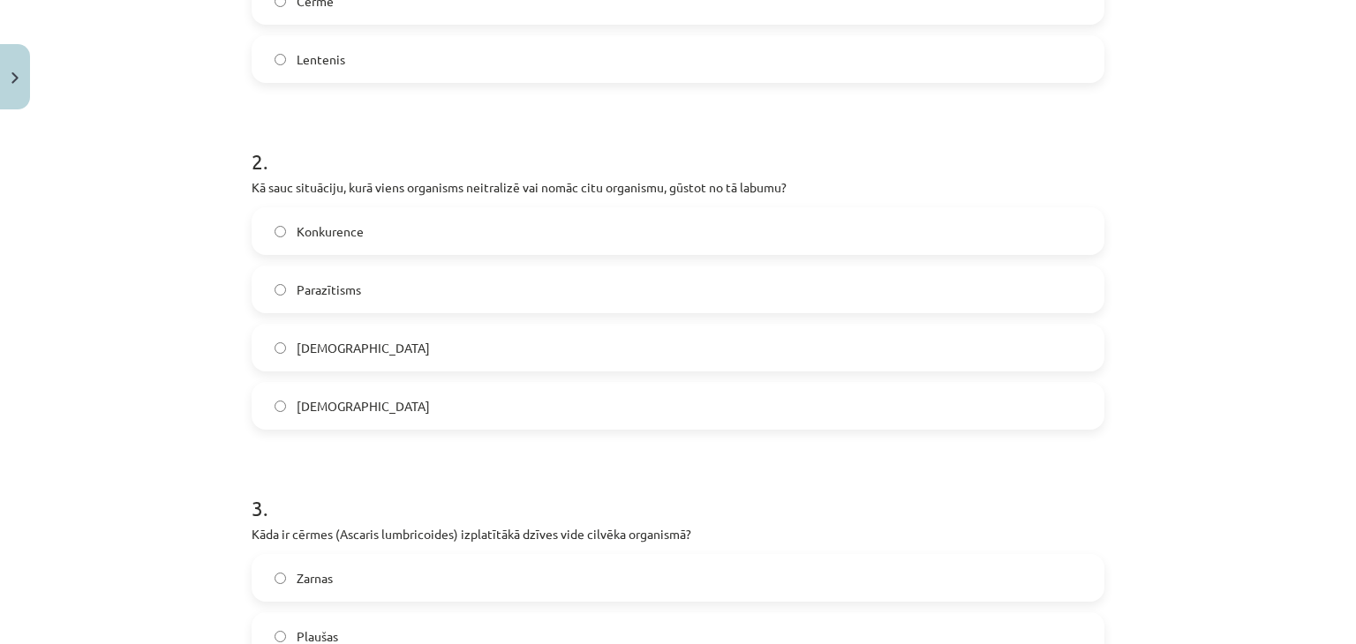
scroll to position [574, 0]
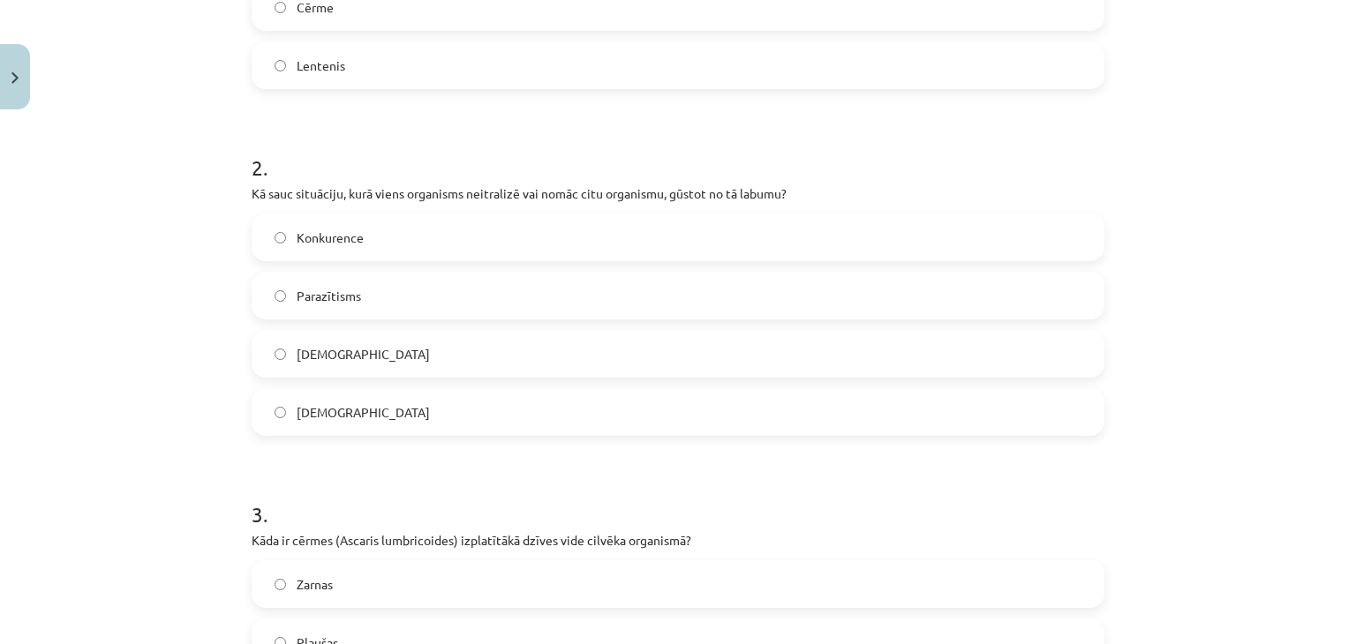
click at [404, 410] on label "[DEMOGRAPHIC_DATA]" at bounding box center [677, 412] width 849 height 44
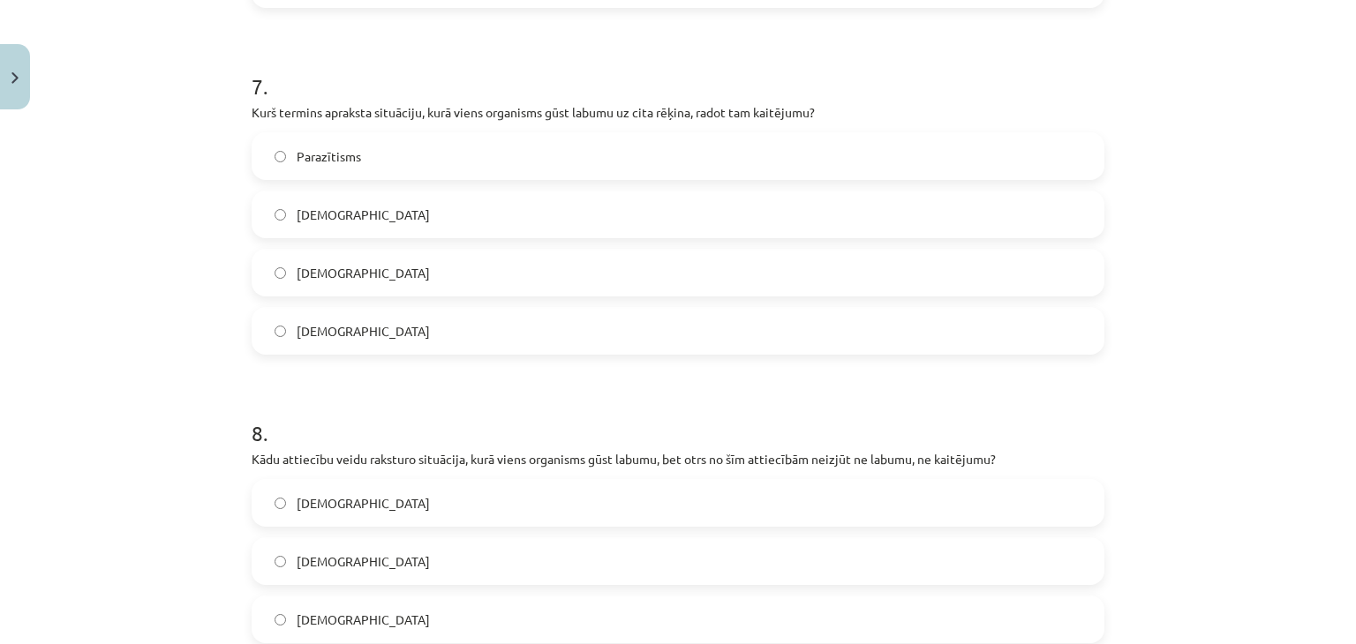
scroll to position [2604, 0]
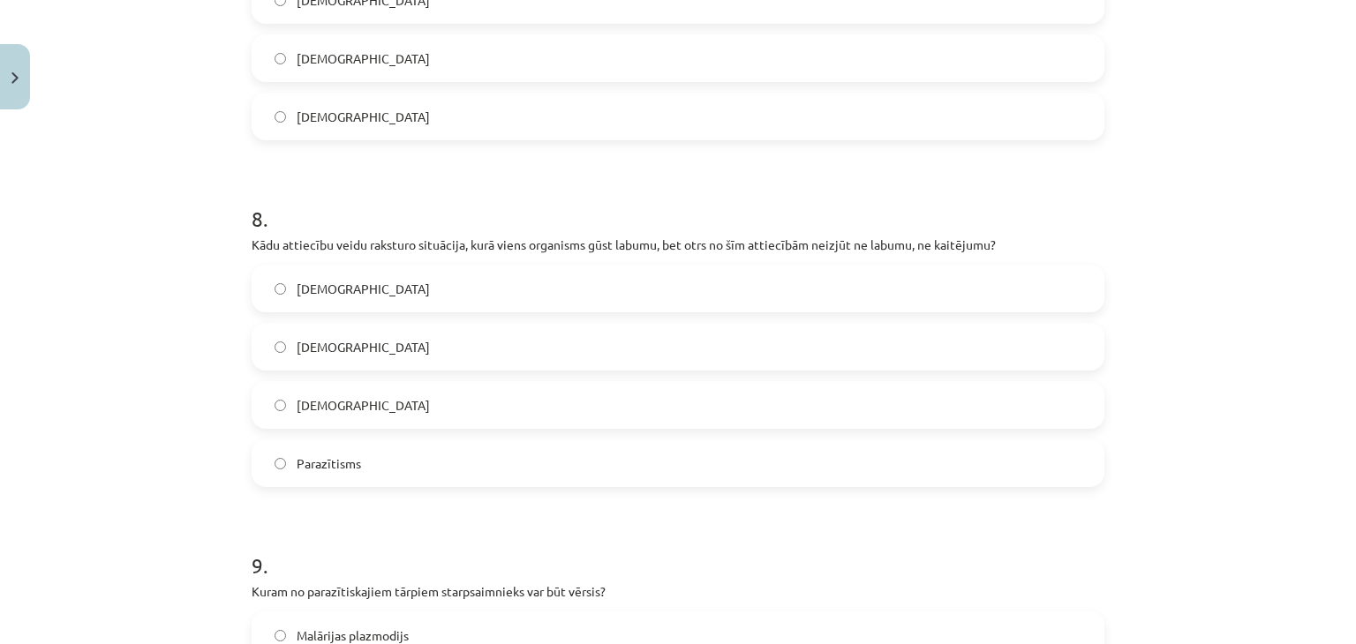
click at [384, 284] on label "[DEMOGRAPHIC_DATA]" at bounding box center [677, 289] width 849 height 44
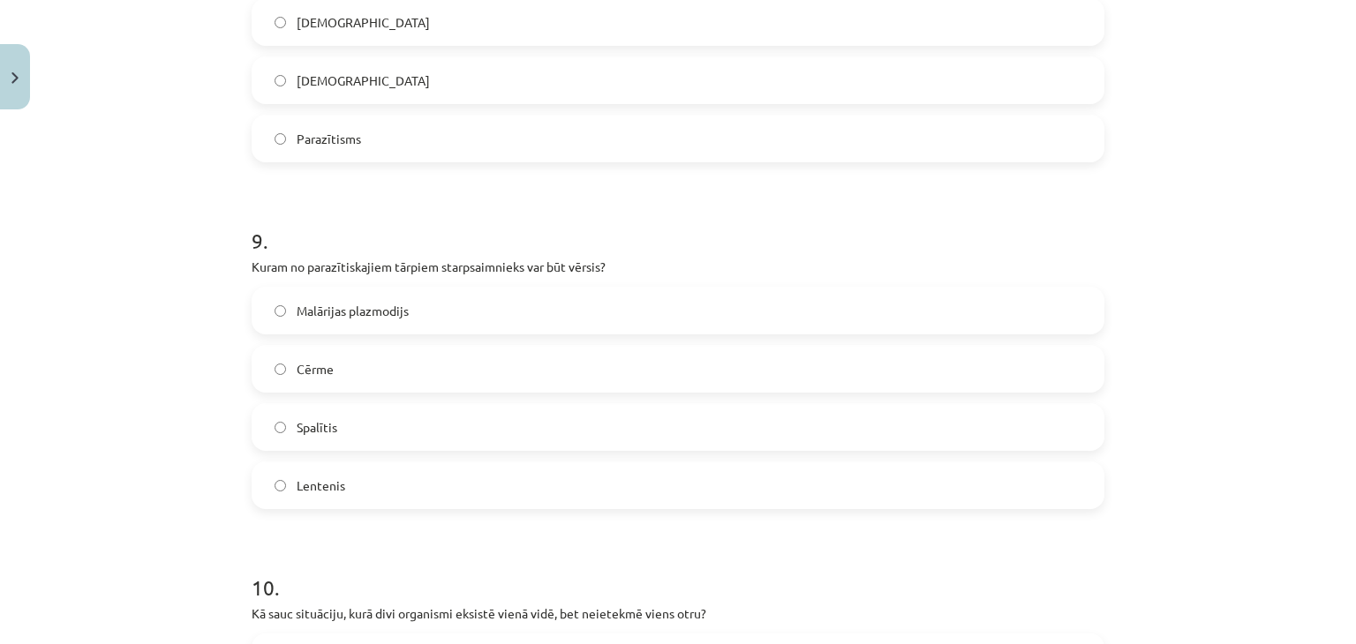
scroll to position [3045, 0]
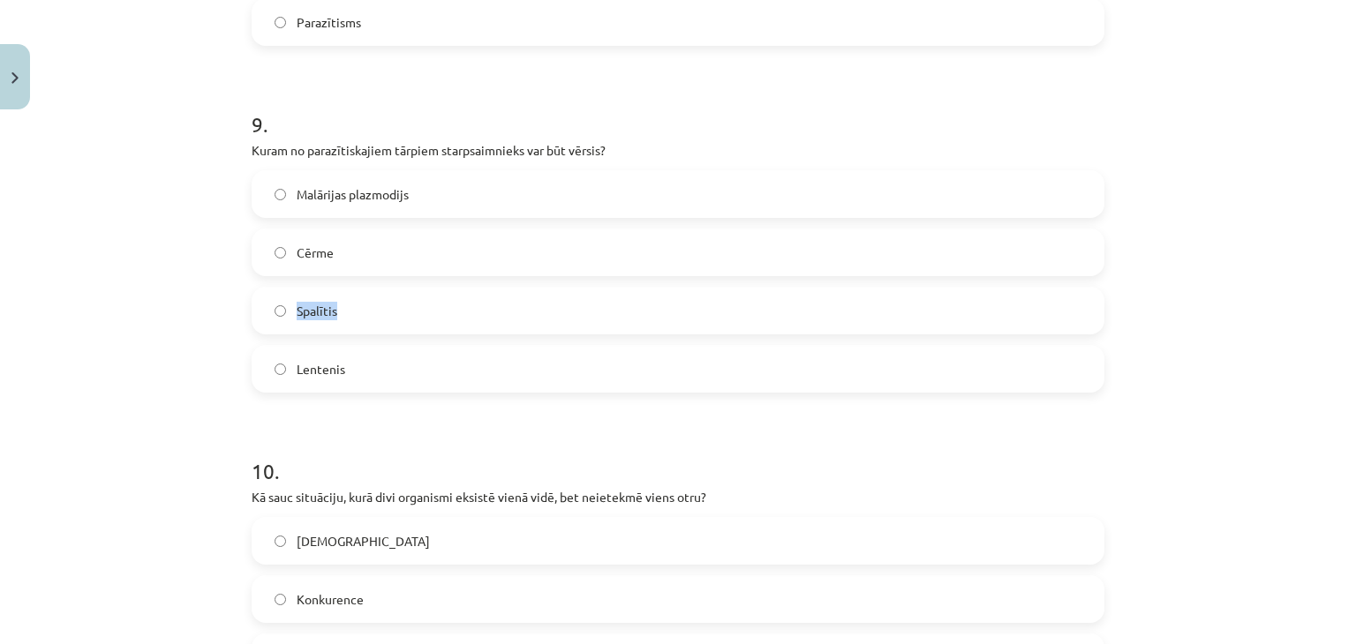
drag, startPoint x: 290, startPoint y: 307, endPoint x: 334, endPoint y: 310, distance: 44.2
click at [334, 310] on label "Spalītis" at bounding box center [677, 311] width 849 height 44
click at [393, 297] on label "Spalītis" at bounding box center [677, 311] width 849 height 44
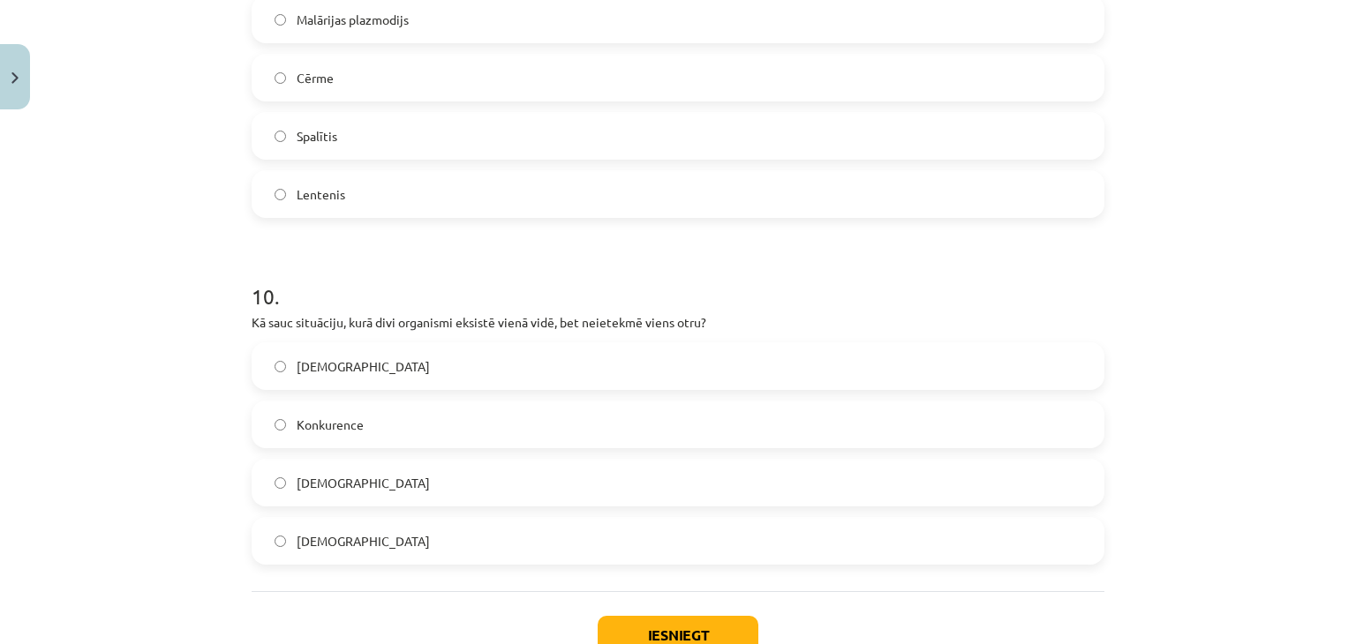
scroll to position [3310, 0]
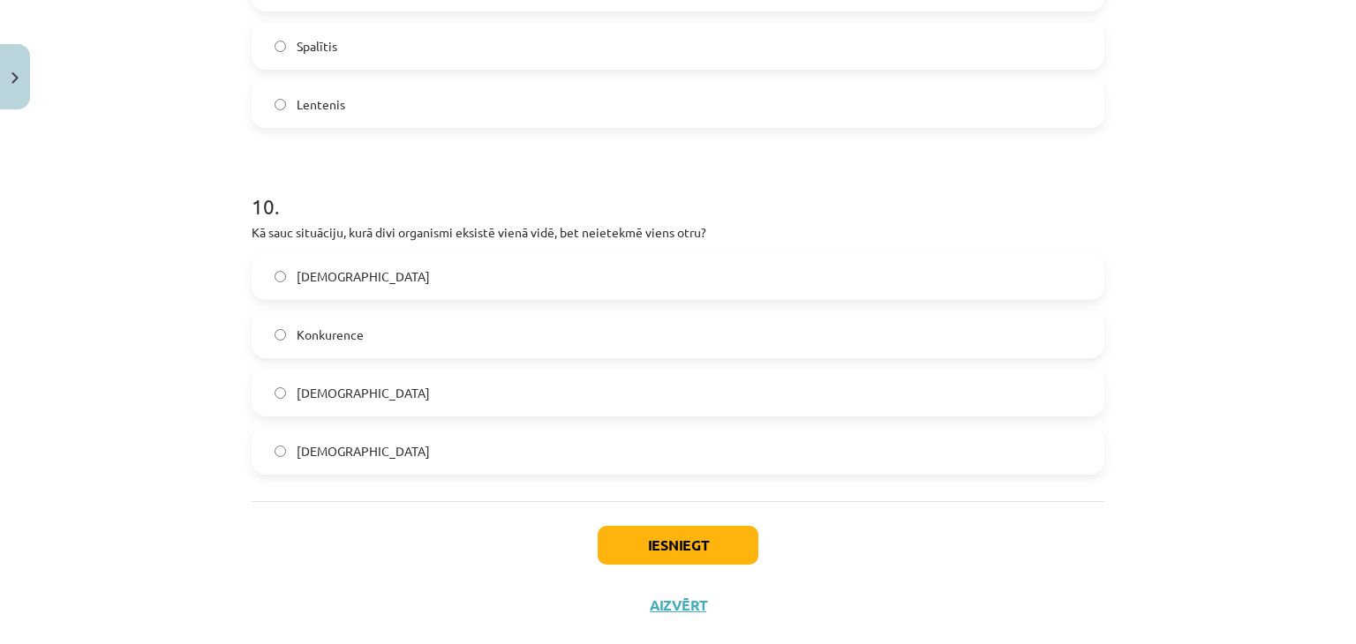
click at [381, 275] on label "[DEMOGRAPHIC_DATA]" at bounding box center [677, 276] width 849 height 44
click at [621, 527] on button "Iesniegt" at bounding box center [678, 545] width 161 height 39
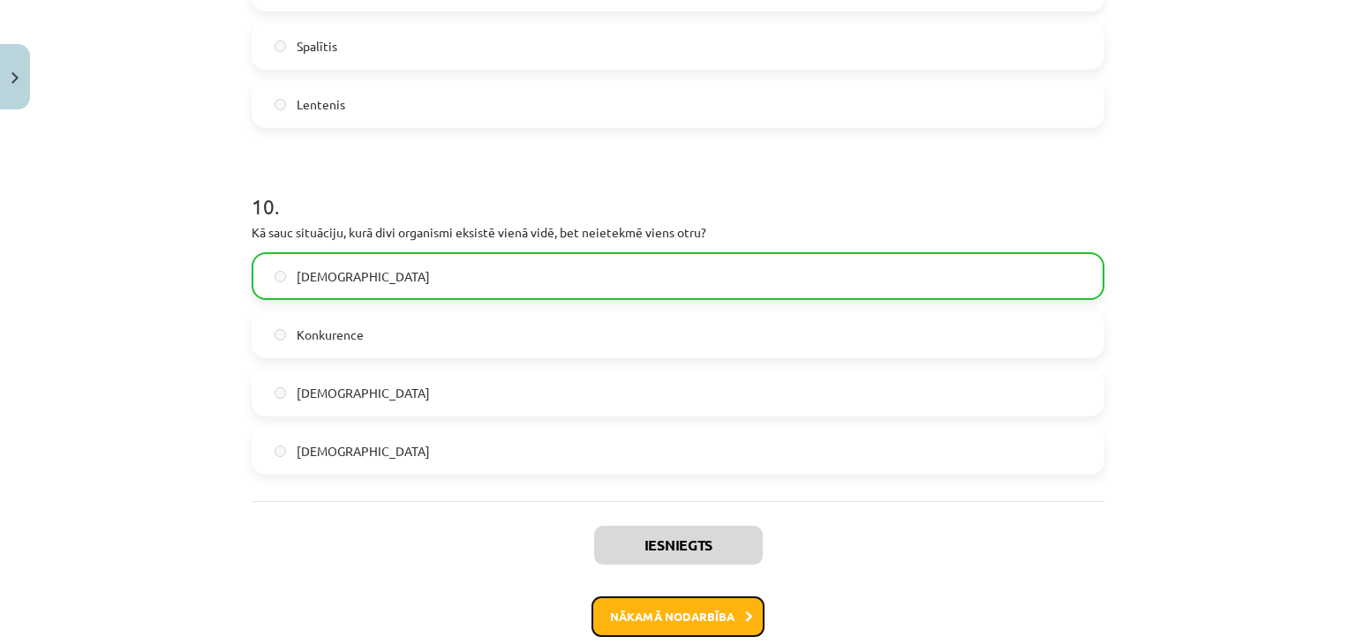
click at [697, 599] on button "Nākamā nodarbība" at bounding box center [677, 617] width 173 height 41
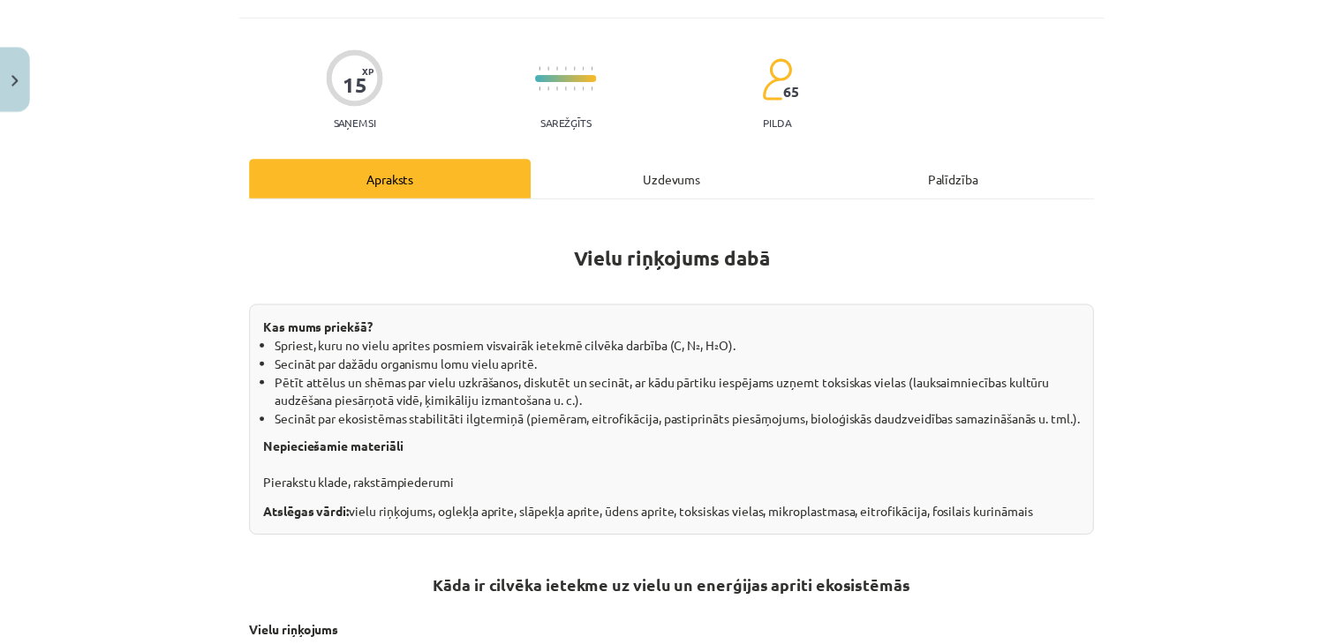
scroll to position [132, 0]
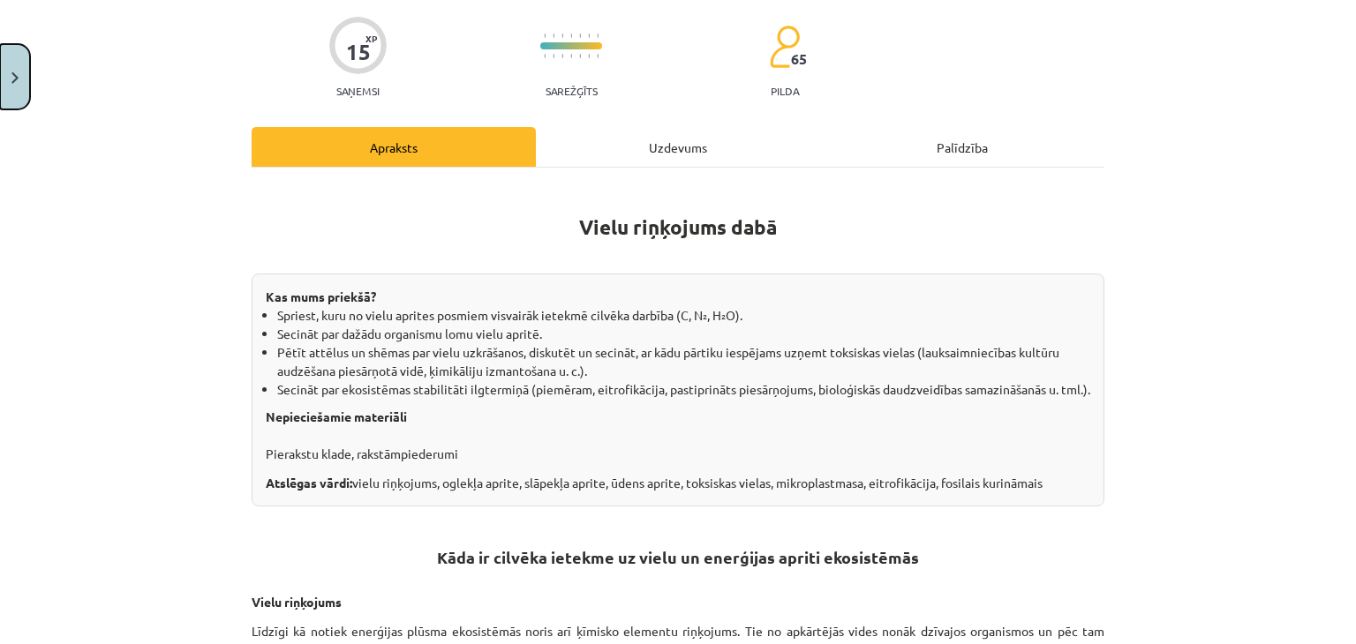
click at [21, 71] on button "Close" at bounding box center [15, 76] width 30 height 65
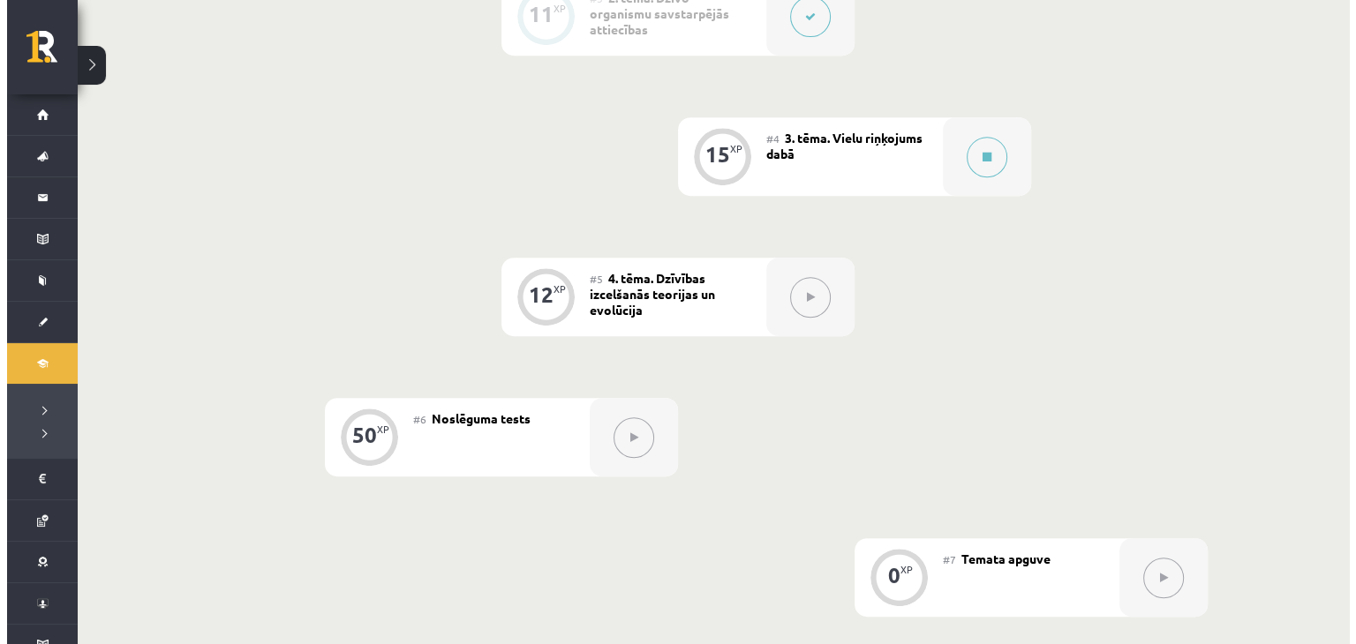
scroll to position [794, 0]
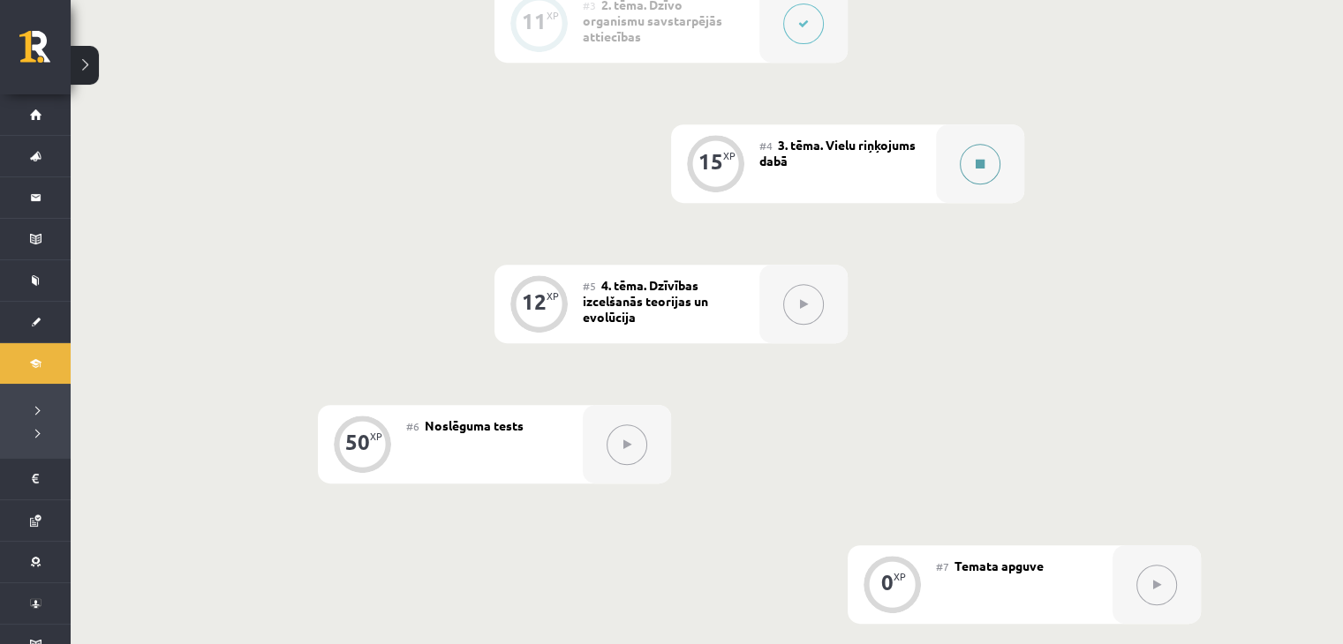
click at [997, 171] on button at bounding box center [979, 164] width 41 height 41
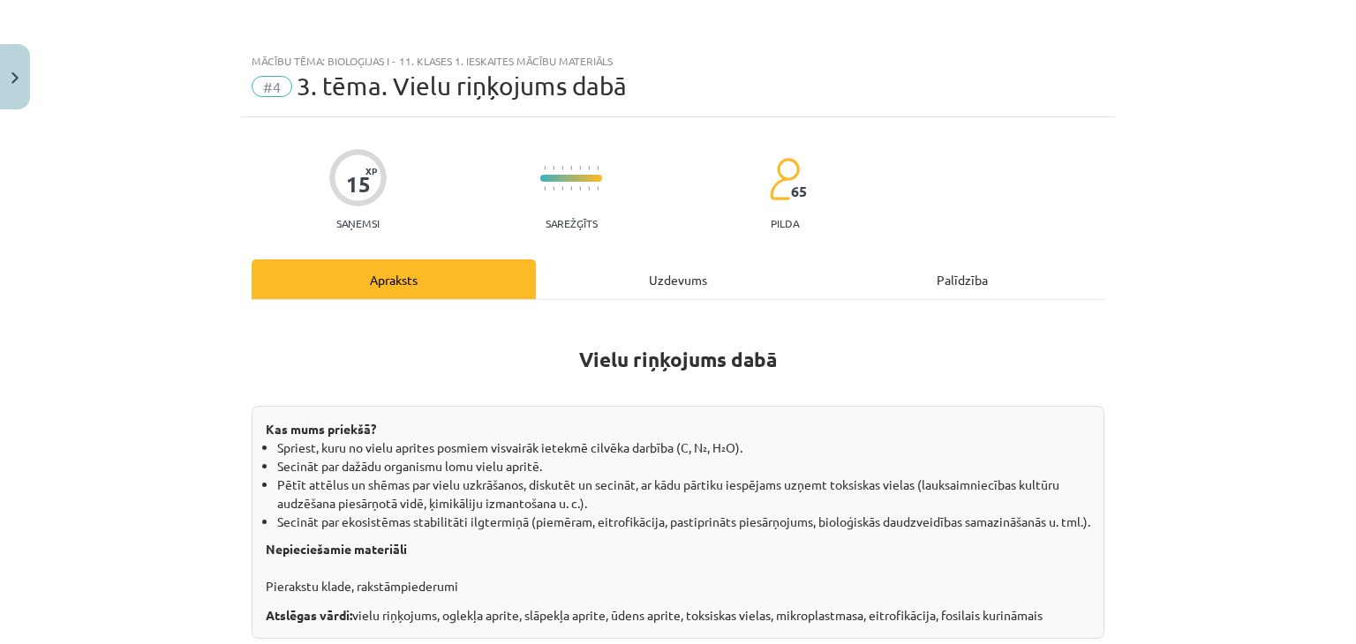
click at [749, 270] on div "Uzdevums" at bounding box center [678, 280] width 284 height 40
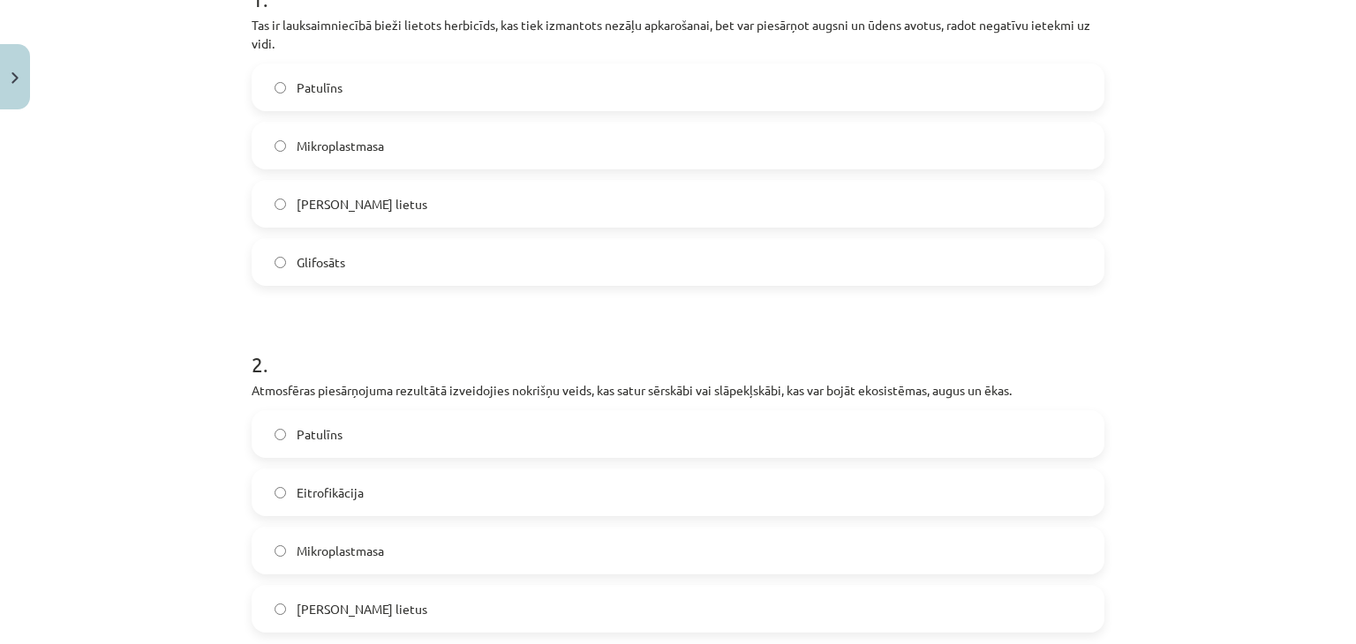
scroll to position [397, 0]
